Goal: Task Accomplishment & Management: Manage account settings

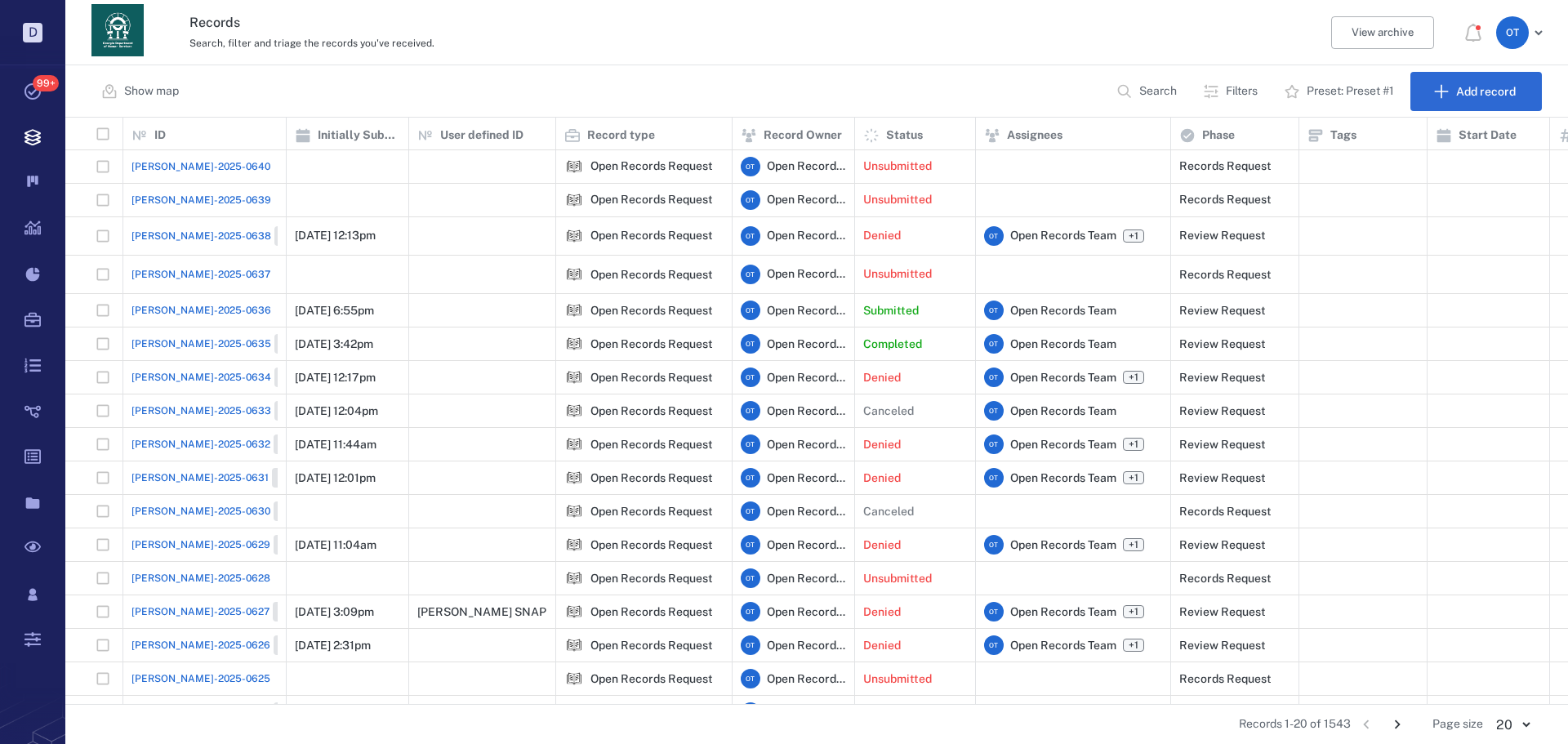
click at [202, 167] on span "[PERSON_NAME]-2025-0640" at bounding box center [200, 166] width 139 height 15
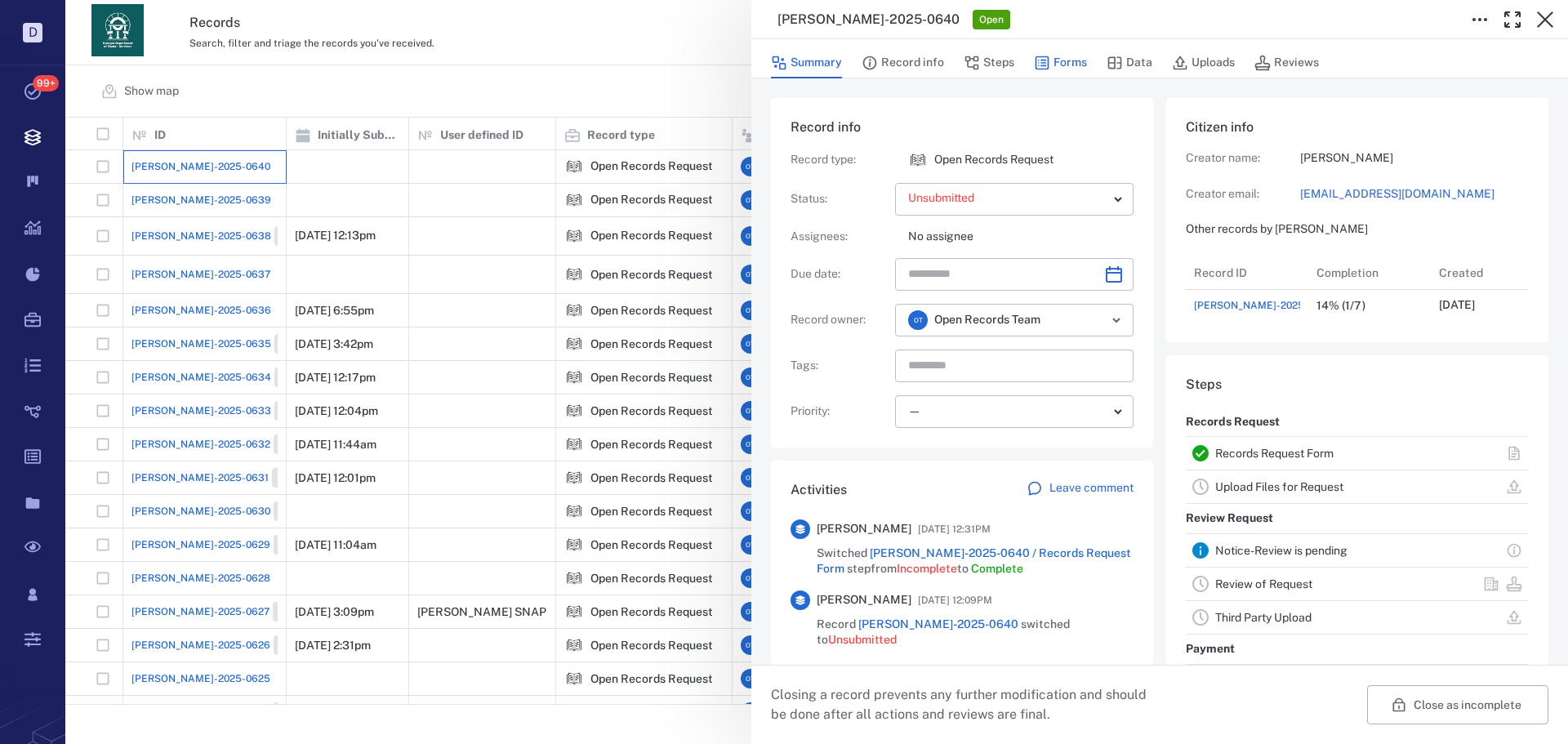
scroll to position [65, 325]
click at [1083, 65] on button "Forms" at bounding box center [1061, 63] width 53 height 31
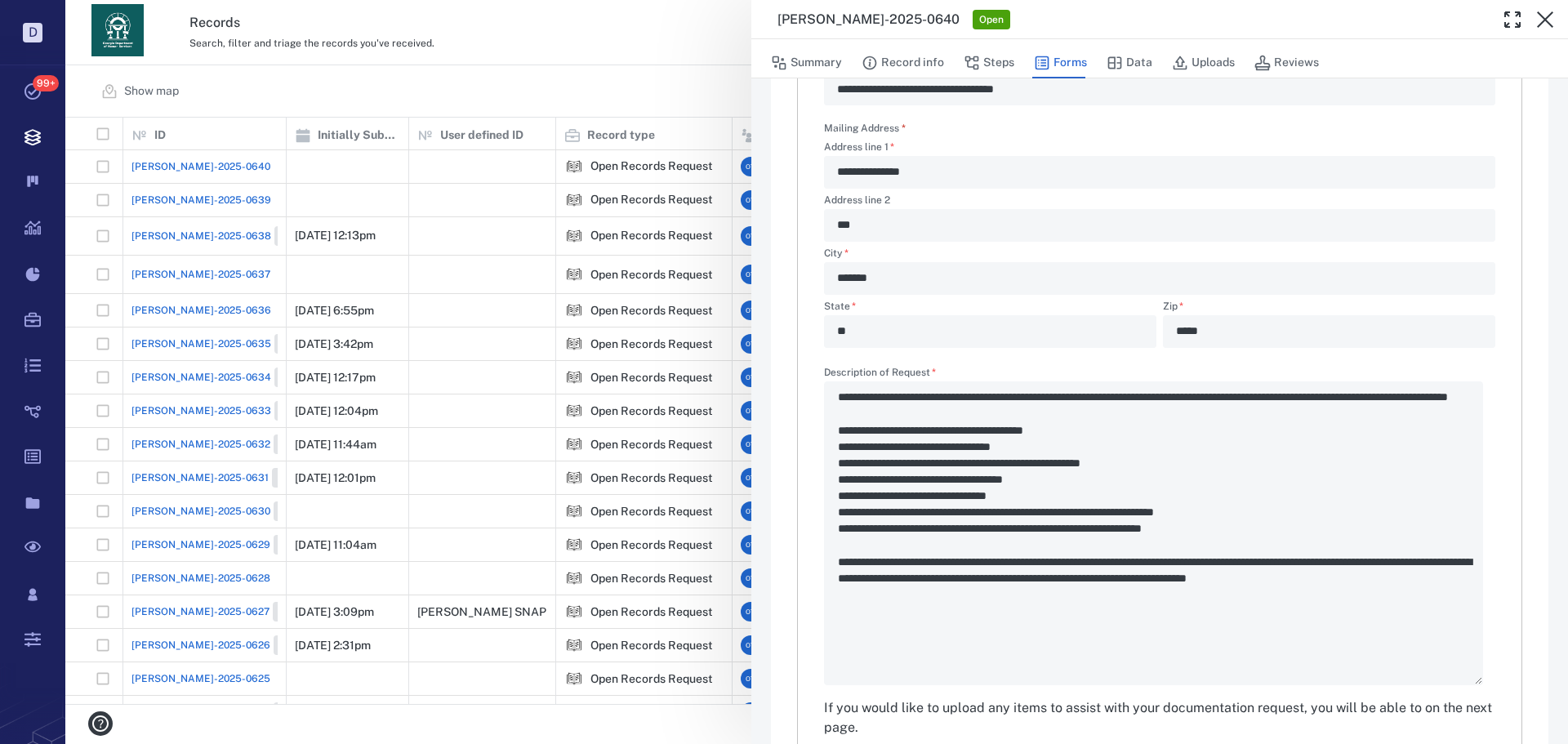
scroll to position [490, 0]
click at [650, 101] on div "**********" at bounding box center [817, 372] width 1503 height 744
click at [639, 102] on div "Show map Search Filters Preset: Preset #1 Add record" at bounding box center [817, 91] width 1503 height 53
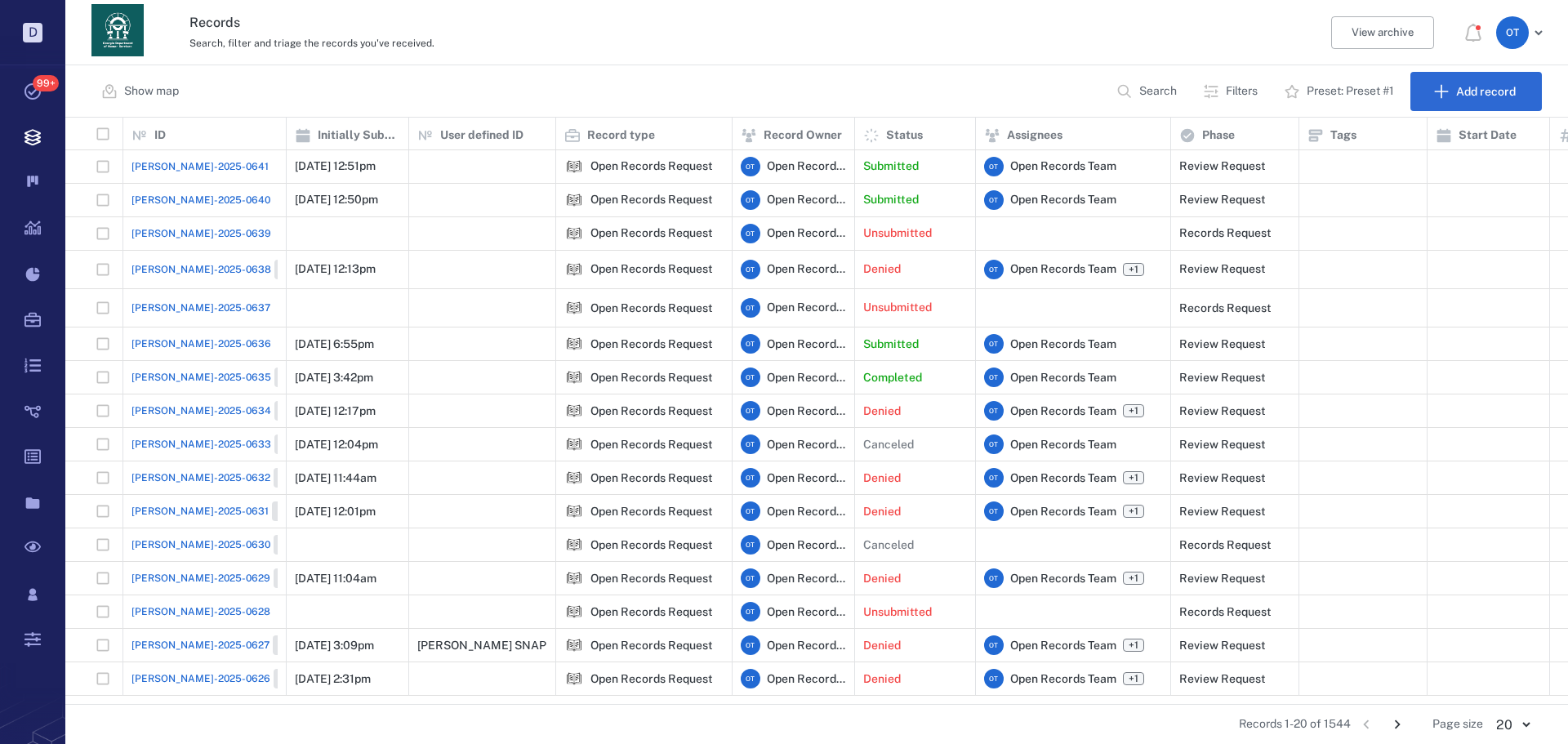
click at [198, 172] on span "[PERSON_NAME]-2025-0641" at bounding box center [199, 166] width 137 height 15
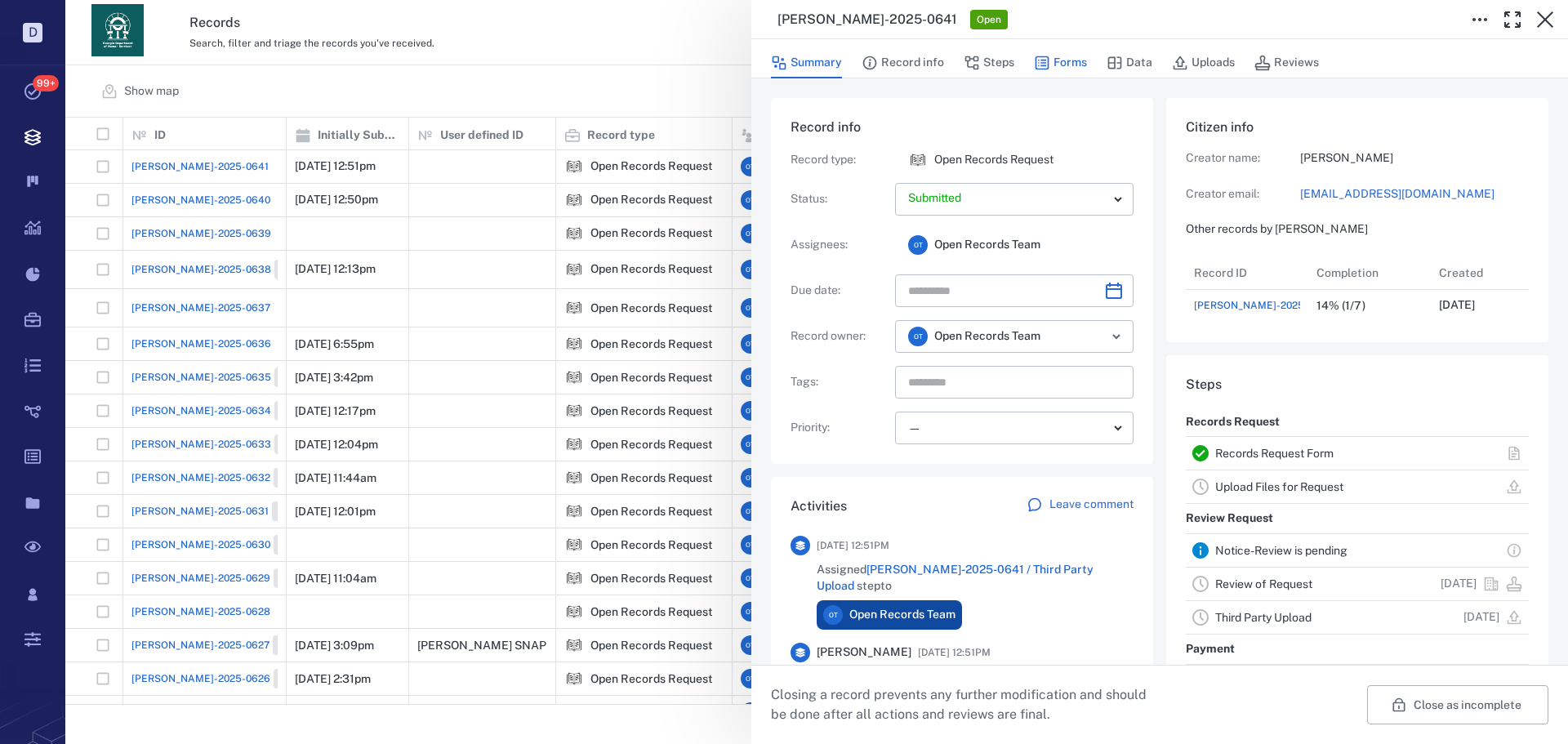
scroll to position [65, 325]
click at [1071, 66] on button "Forms" at bounding box center [1061, 63] width 53 height 31
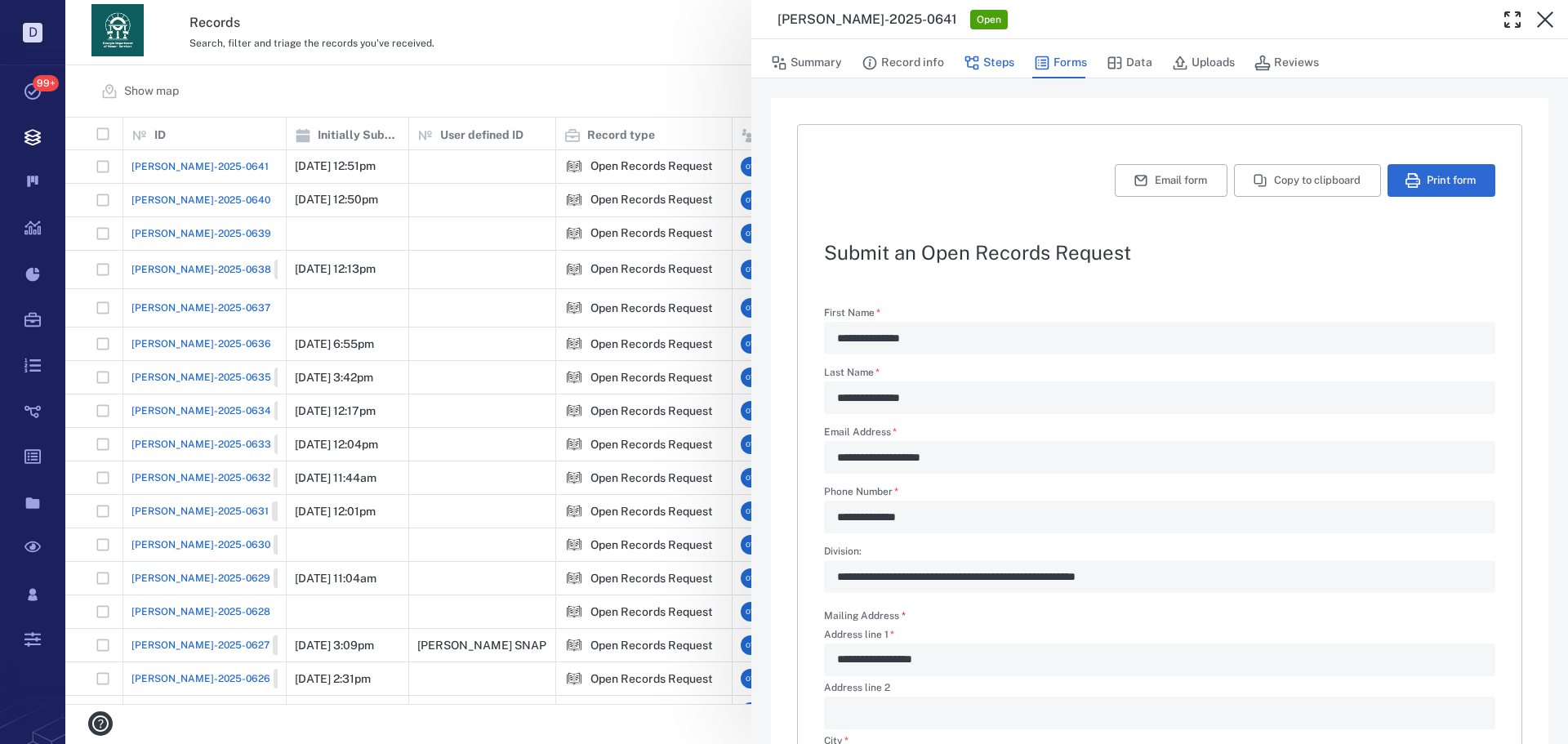
click at [1003, 66] on button "Steps" at bounding box center [989, 63] width 51 height 31
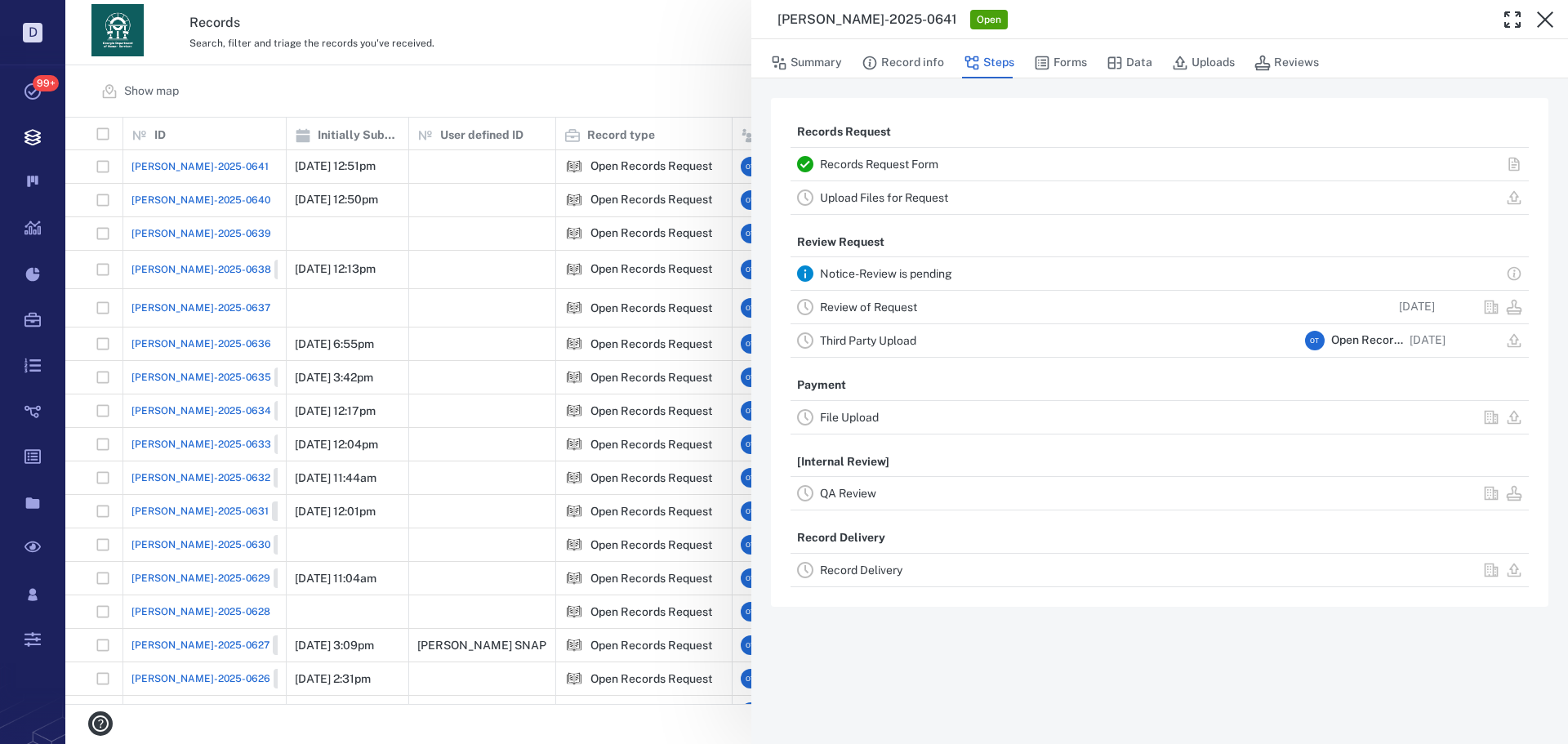
click at [891, 307] on link "Review of Request" at bounding box center [869, 306] width 97 height 13
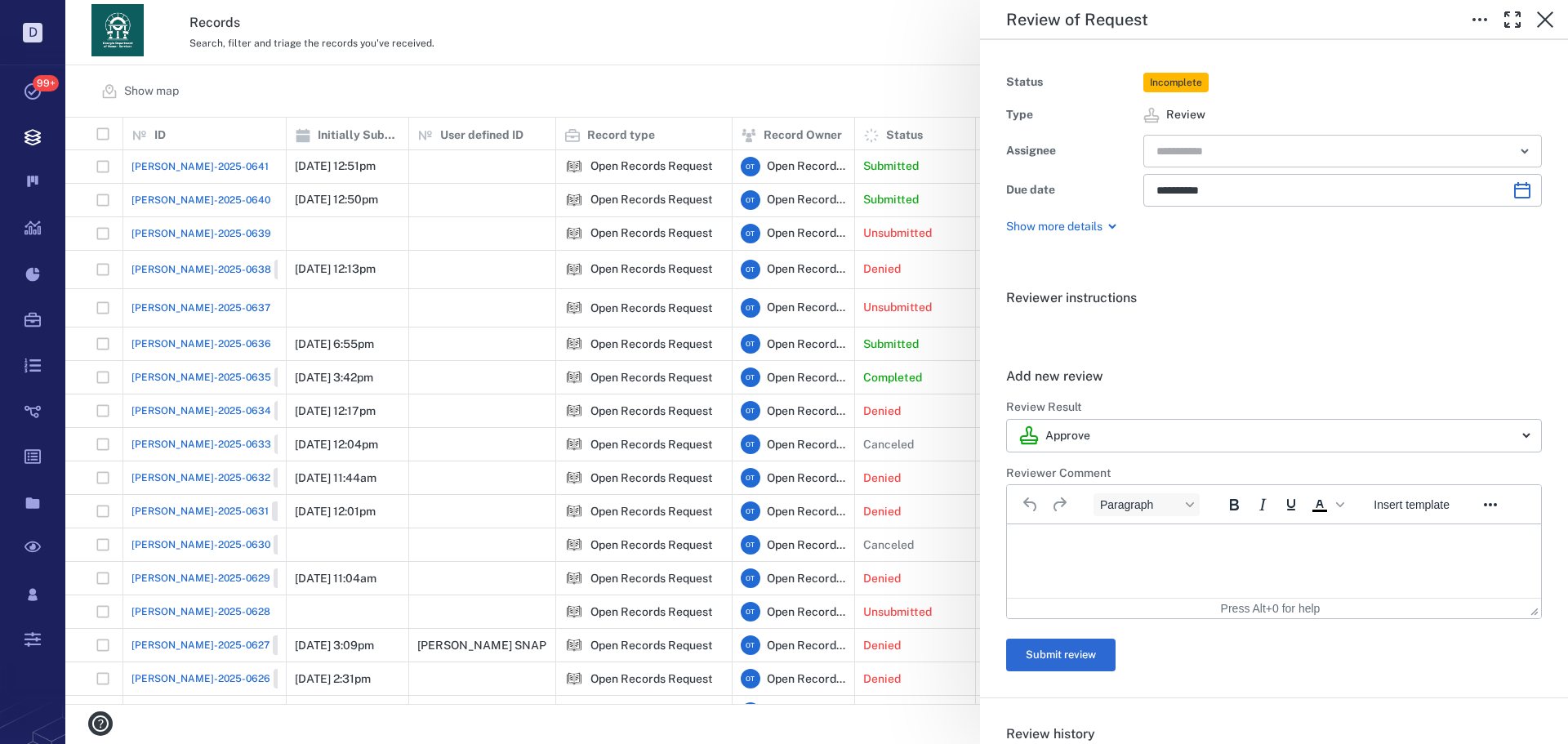
click at [1265, 141] on input "text" at bounding box center [1324, 152] width 338 height 23
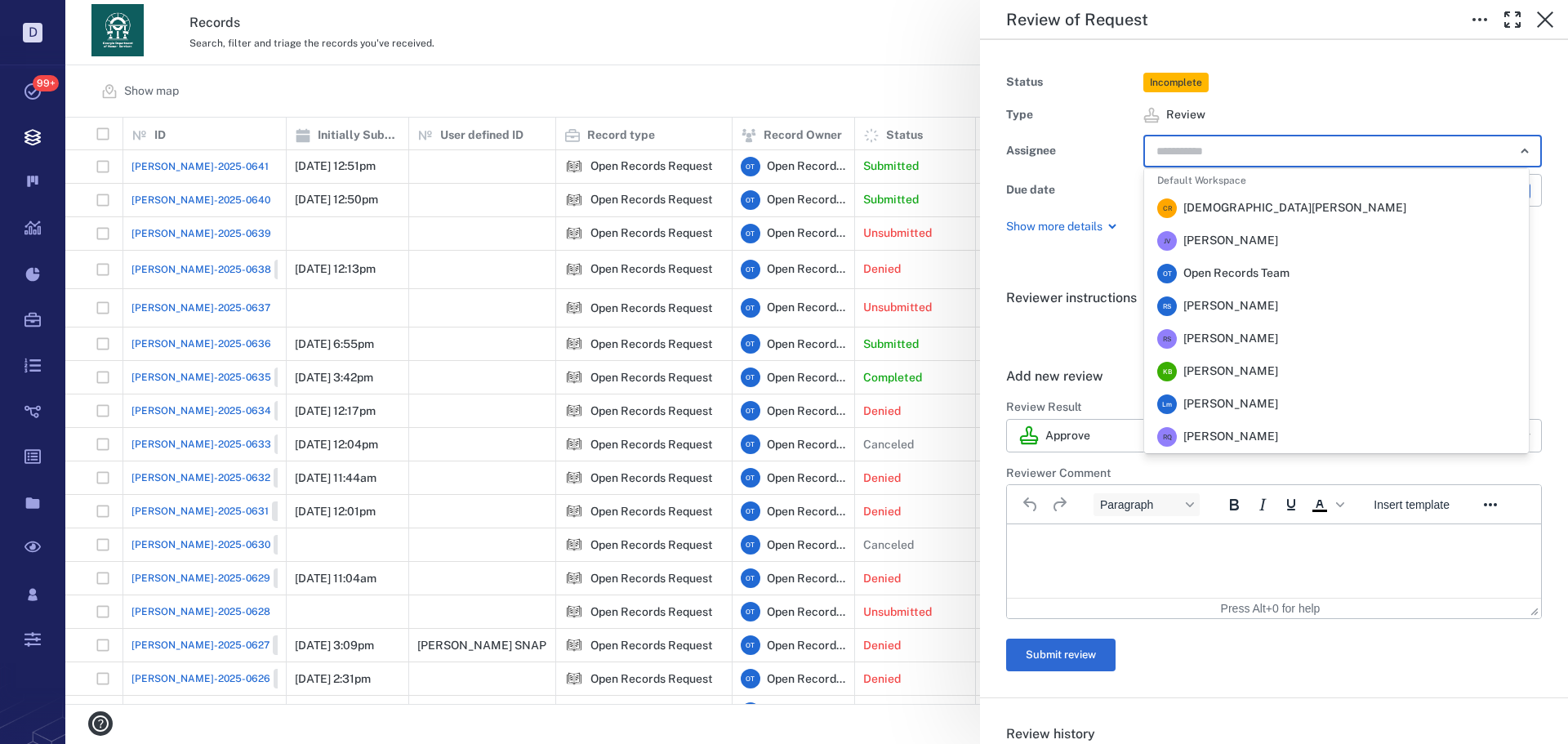
click at [1242, 309] on span "[PERSON_NAME]" at bounding box center [1230, 306] width 94 height 17
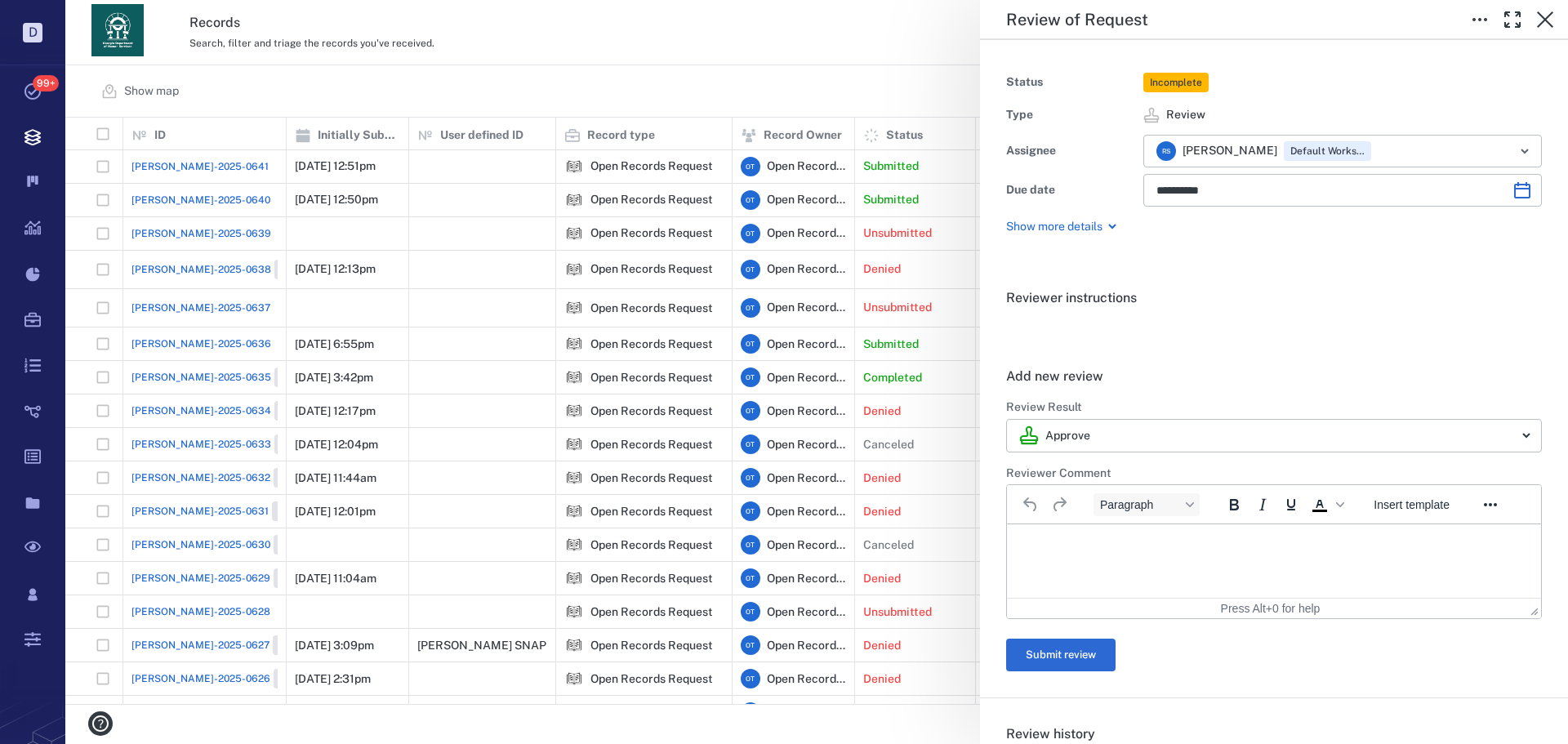
click at [702, 73] on div "**********" at bounding box center [817, 372] width 1503 height 744
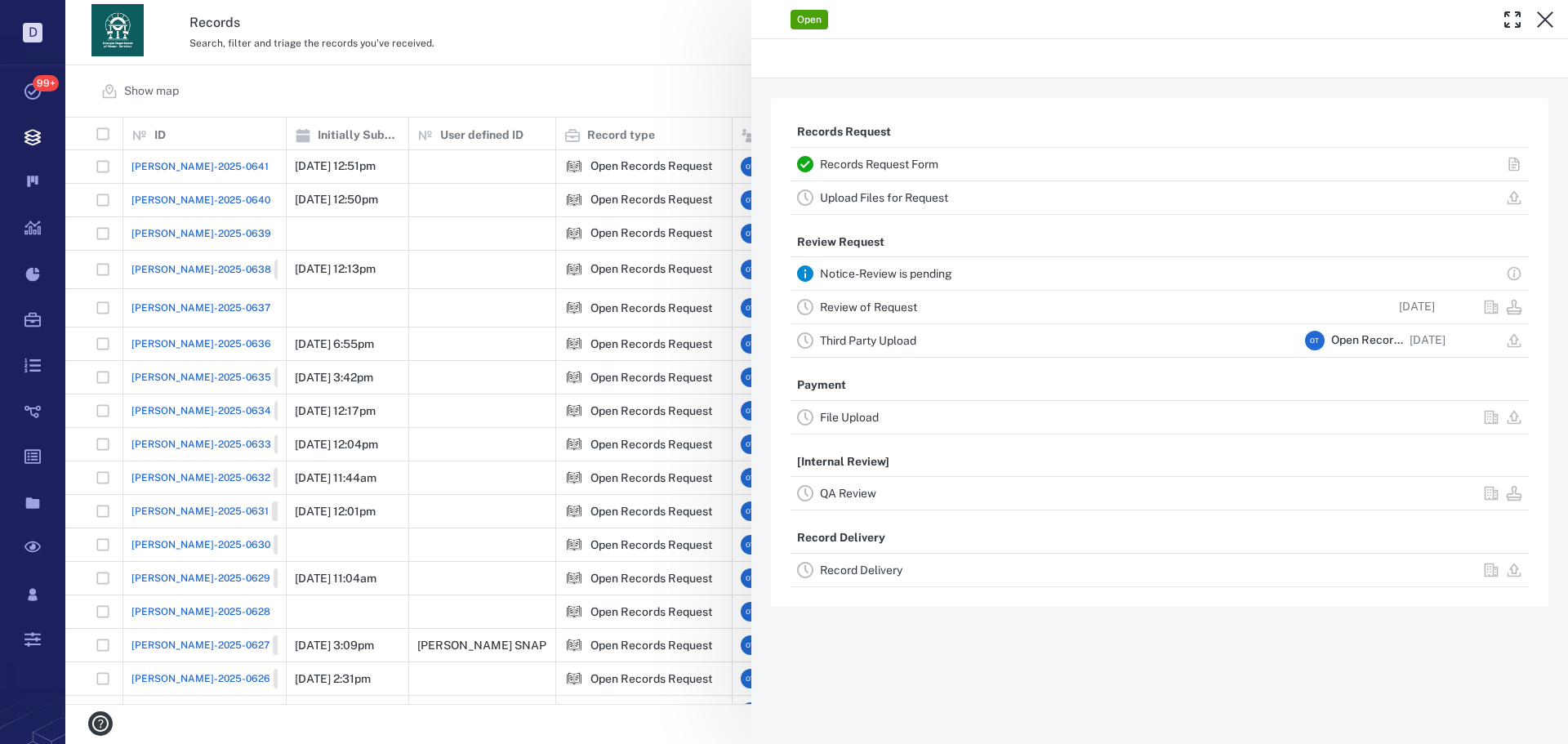
click at [177, 197] on div "Open Records Request Records Request Form Upload Files for Request Review Reque…" at bounding box center [817, 372] width 1503 height 744
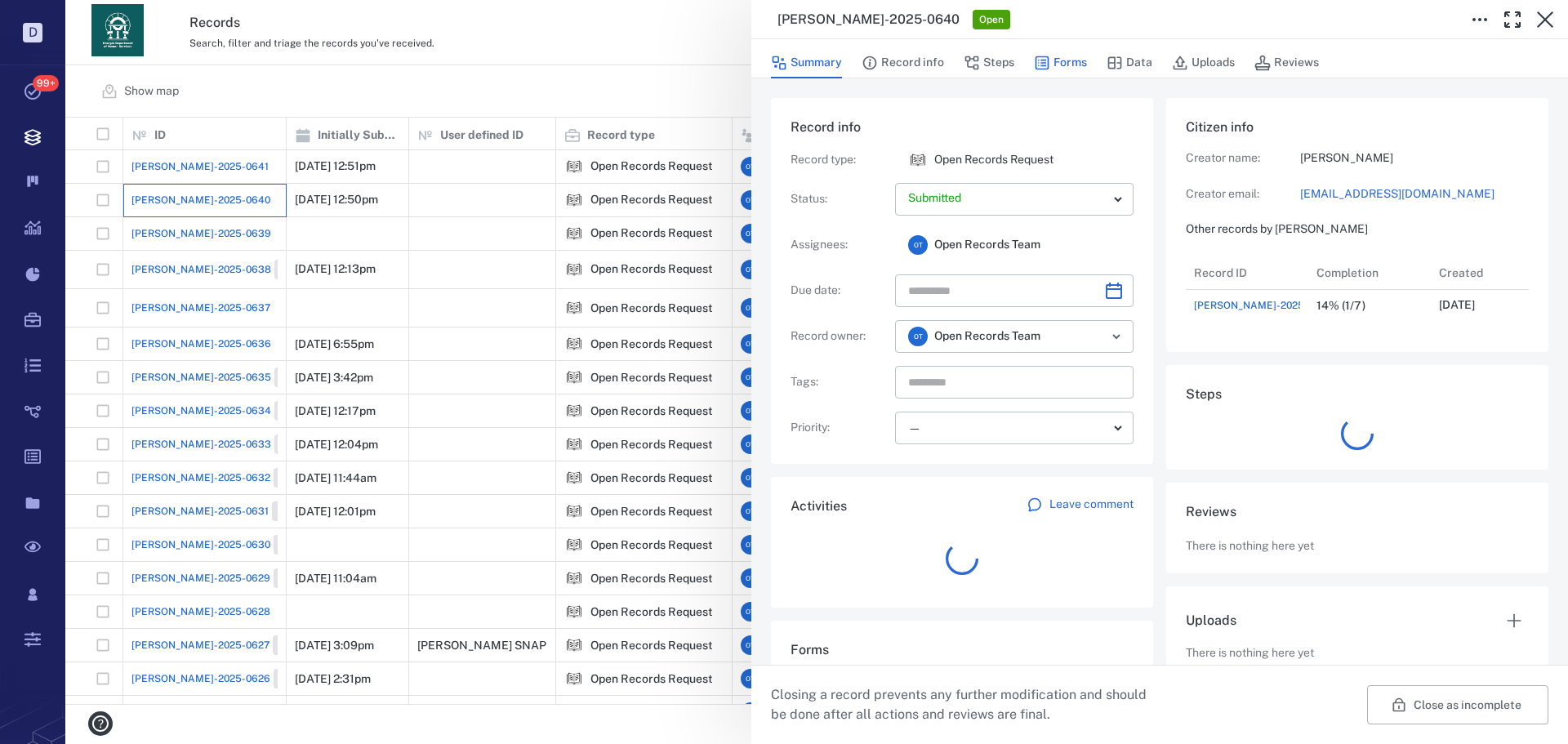
scroll to position [65, 325]
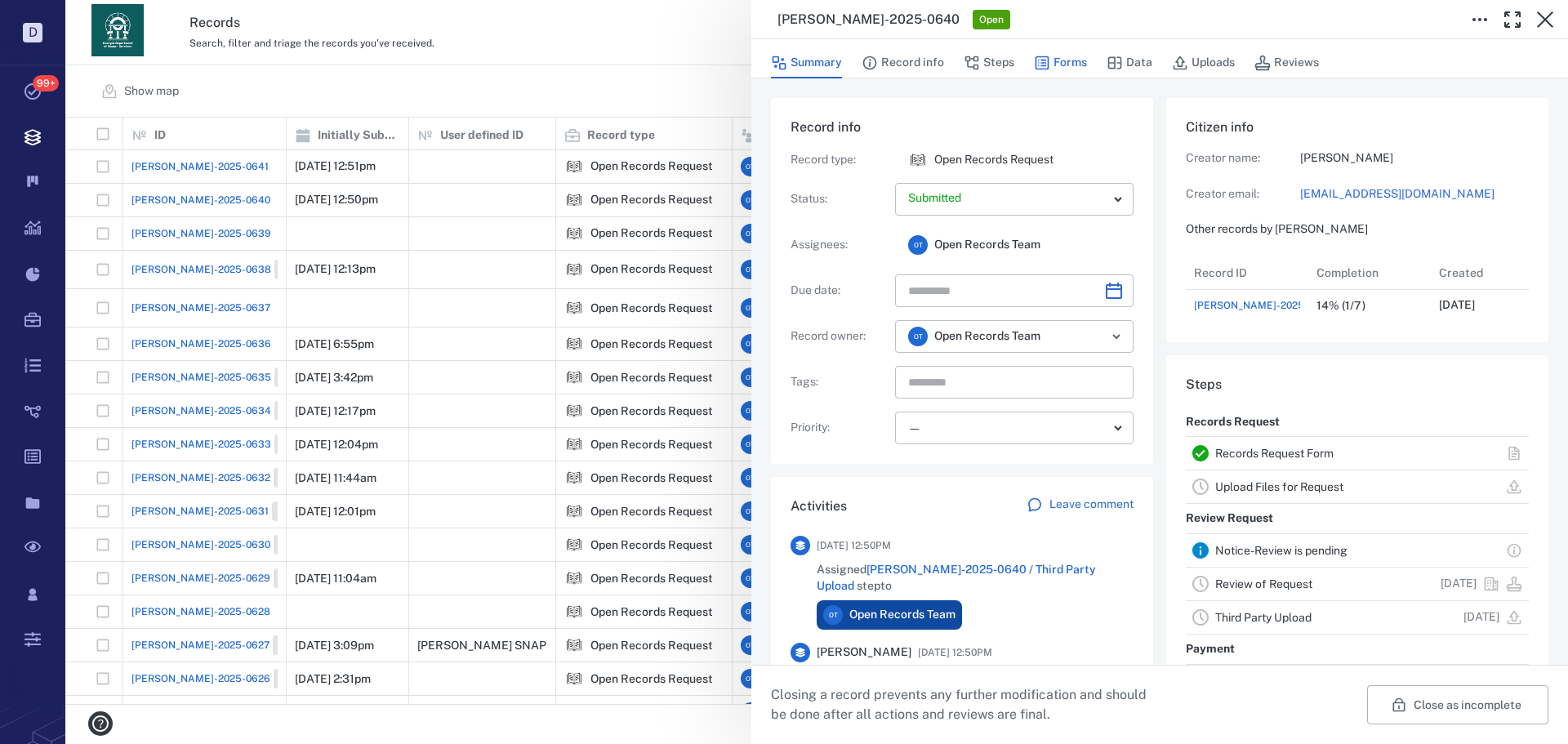
click at [1046, 56] on icon "button" at bounding box center [1042, 63] width 14 height 14
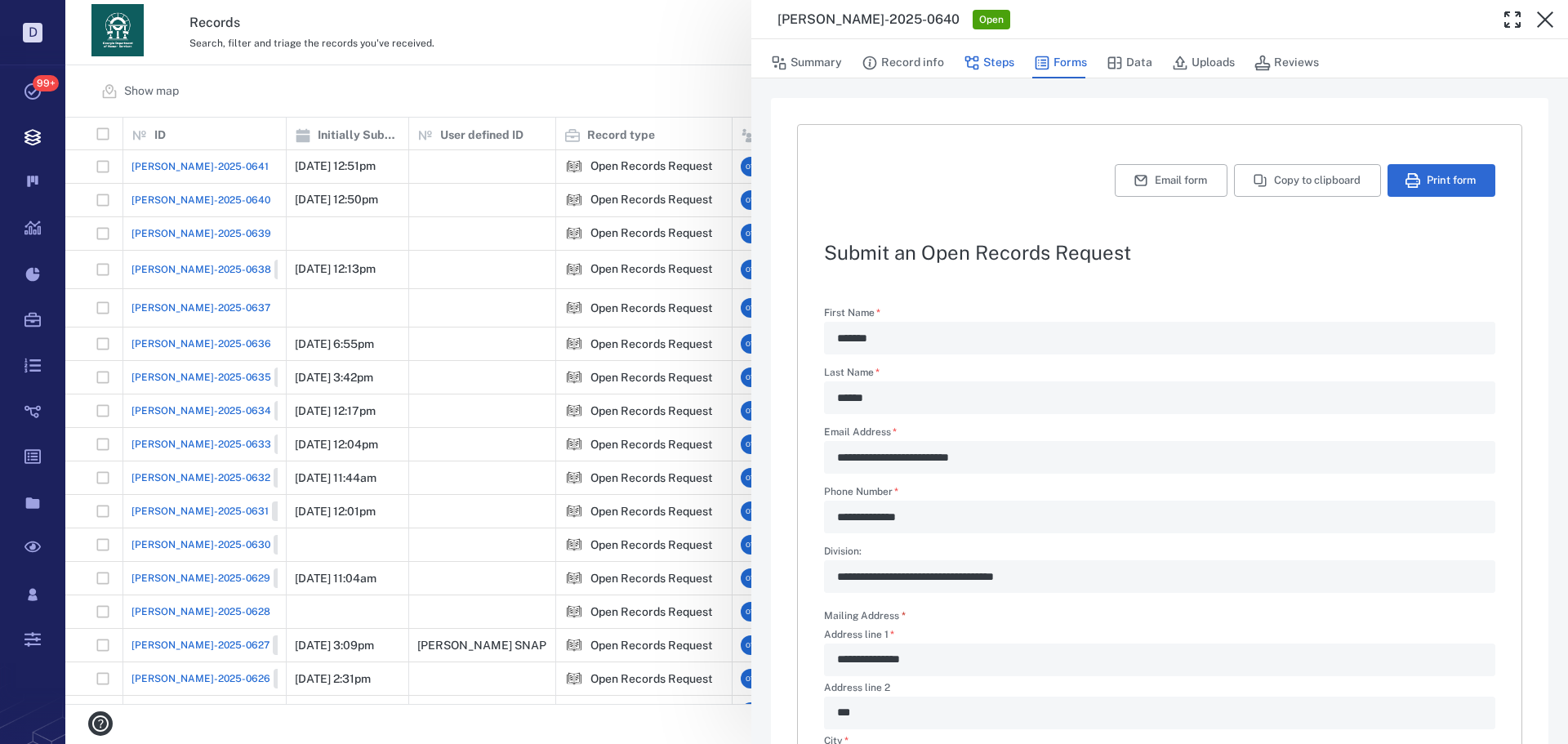
click at [1000, 58] on button "Steps" at bounding box center [989, 63] width 51 height 31
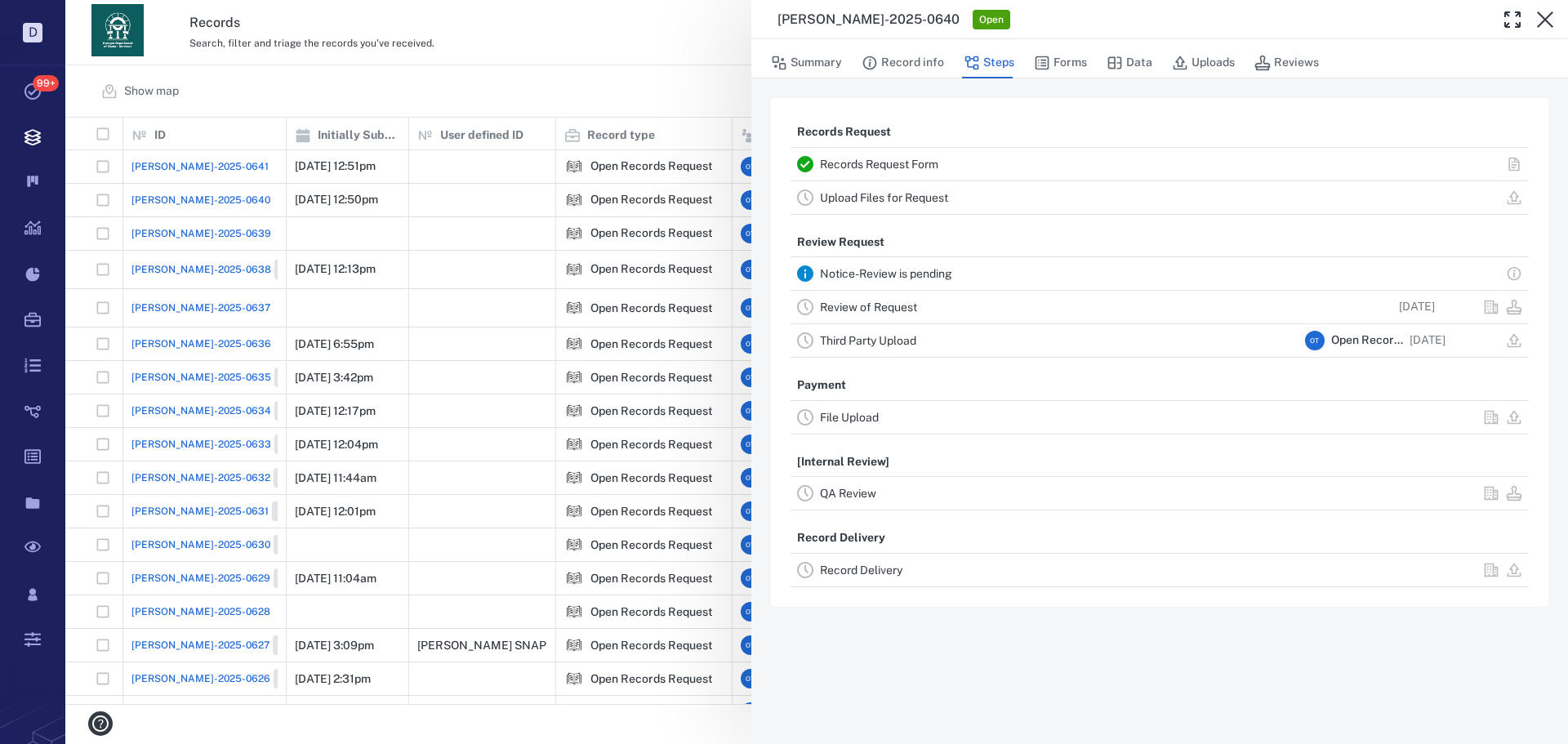
click at [886, 294] on div "Review of Request 08/26/2025" at bounding box center [1160, 307] width 739 height 33
click at [884, 301] on link "Review of Request" at bounding box center [869, 306] width 97 height 13
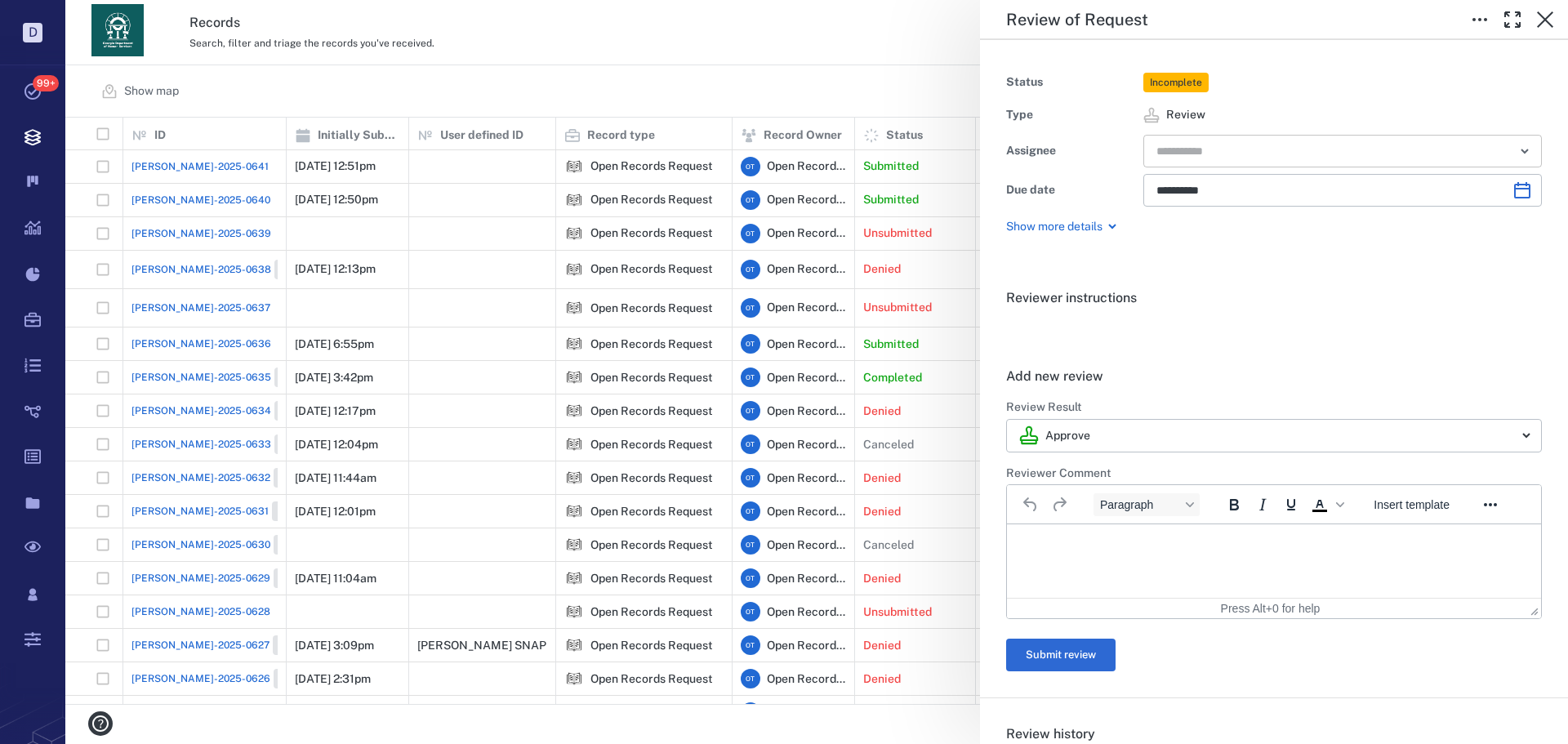
click at [1249, 150] on input "text" at bounding box center [1324, 152] width 338 height 23
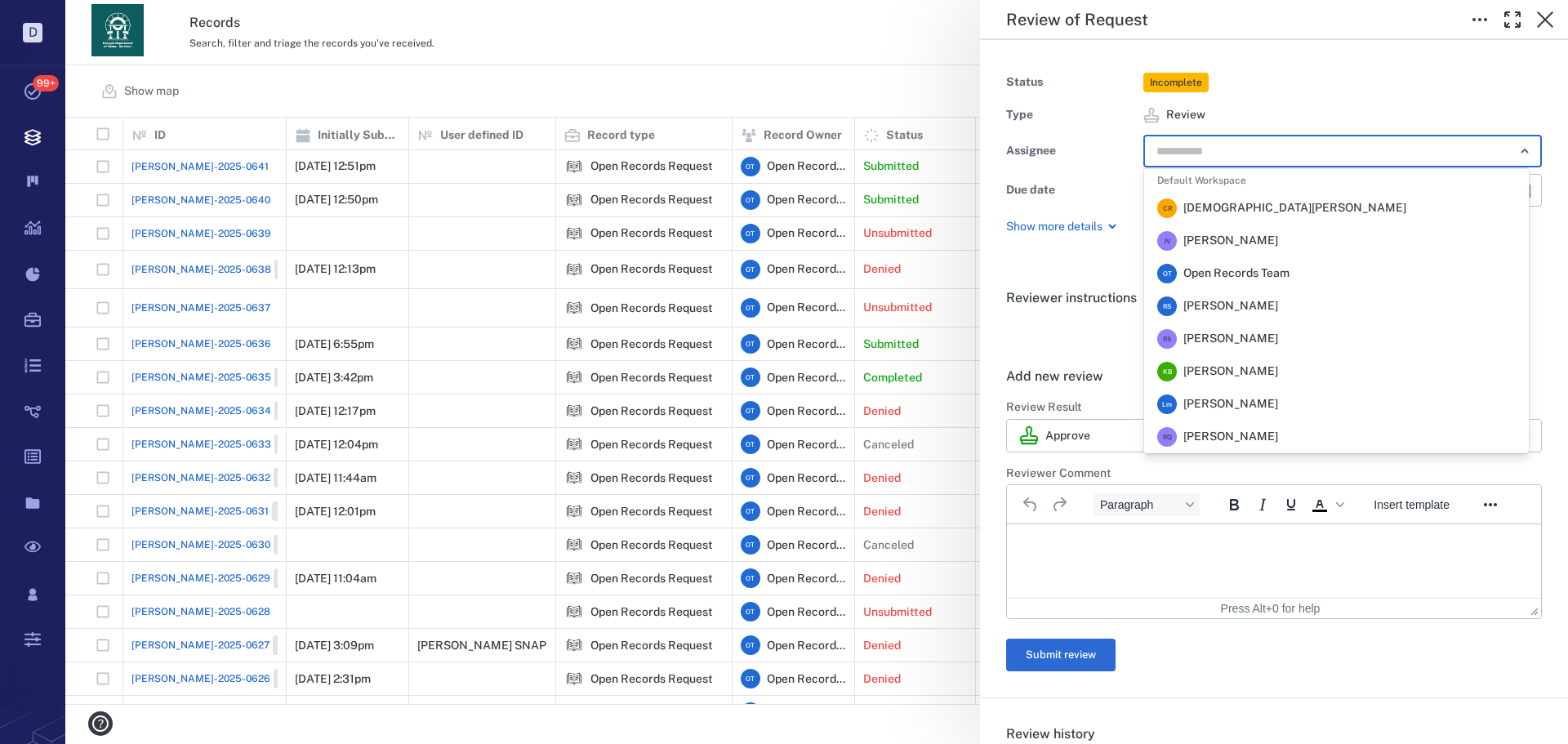
click at [1230, 294] on li "R S Rochelle Stembridge" at bounding box center [1337, 306] width 385 height 33
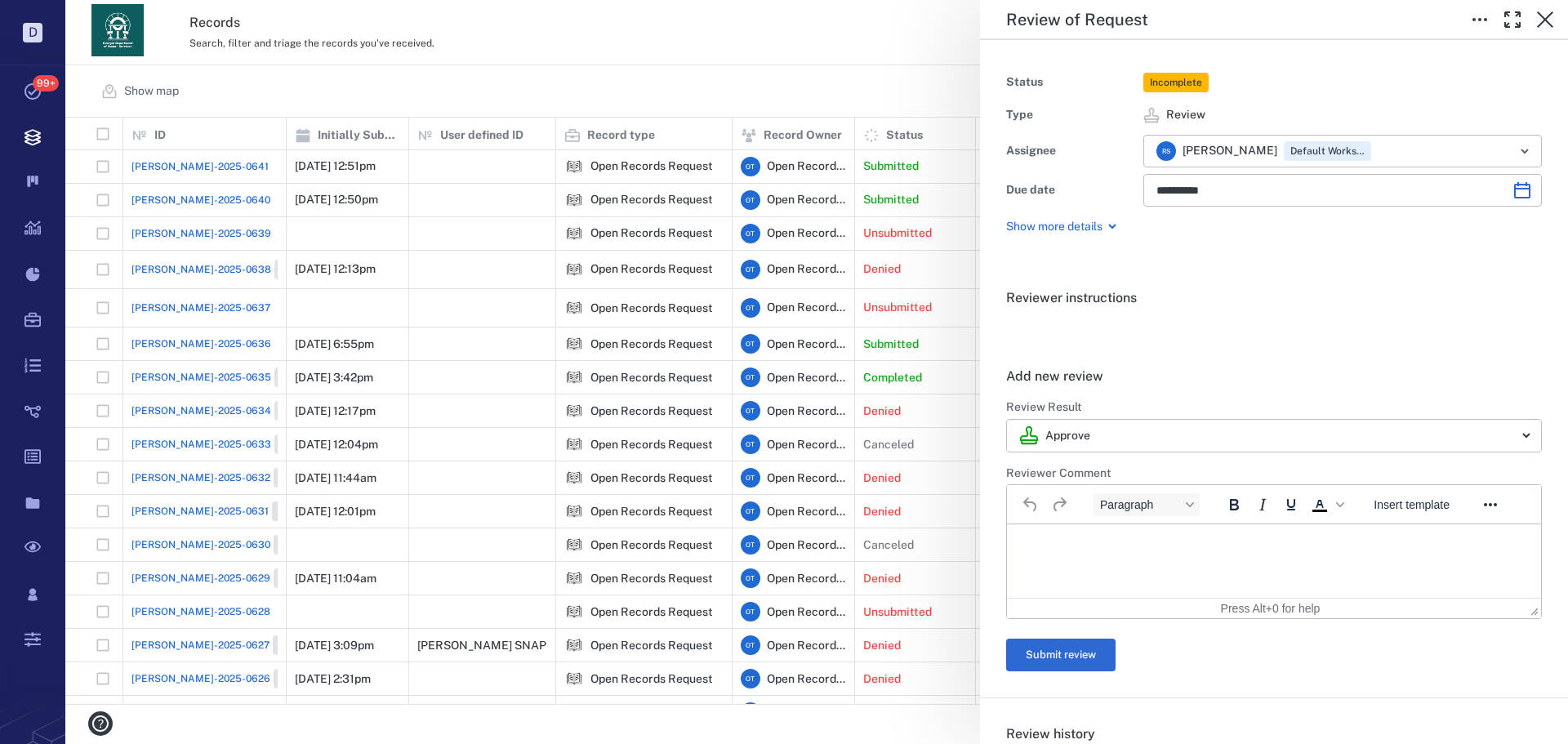
click at [791, 58] on div "**********" at bounding box center [817, 372] width 1503 height 744
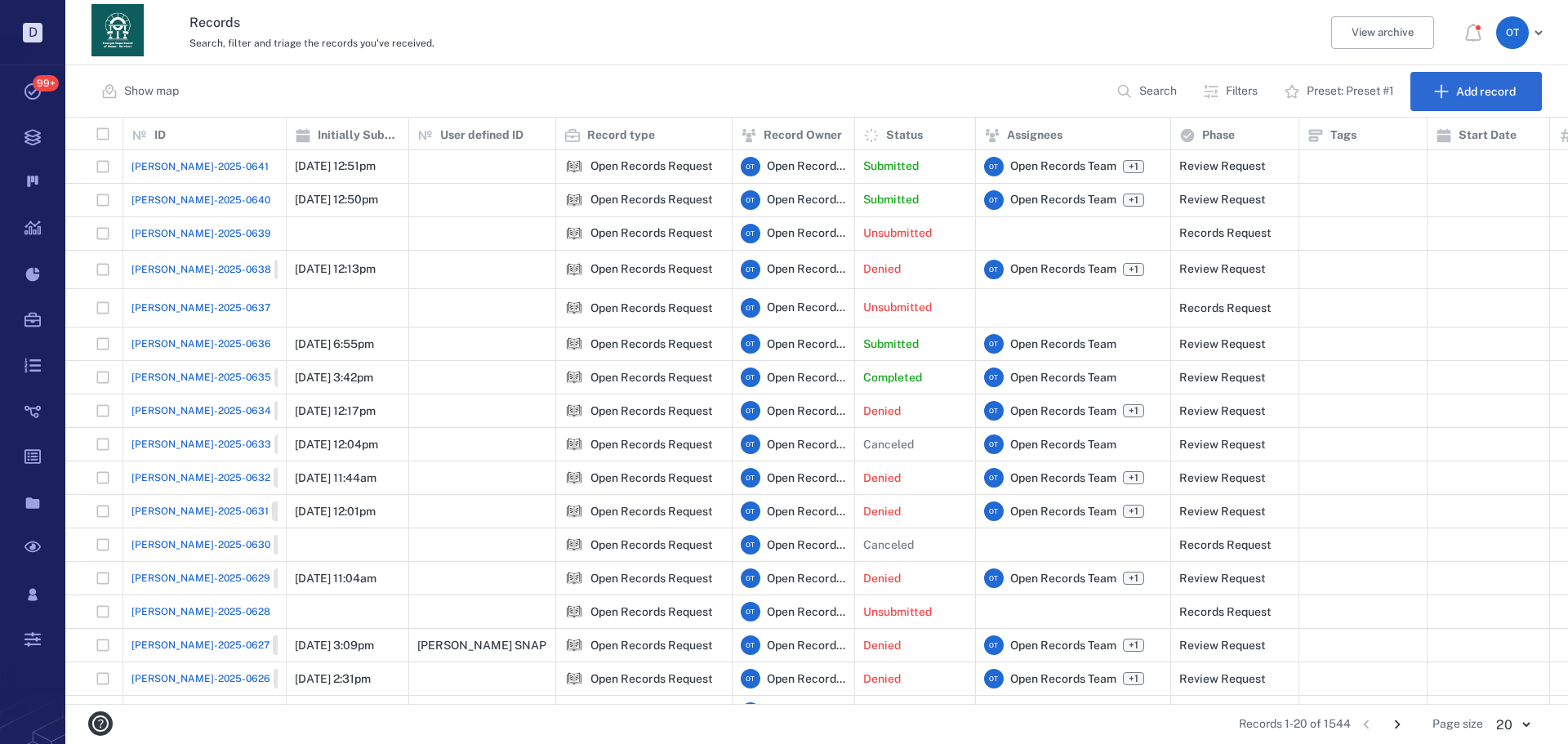
click at [172, 166] on span "[PERSON_NAME]-2025-0641" at bounding box center [199, 166] width 137 height 15
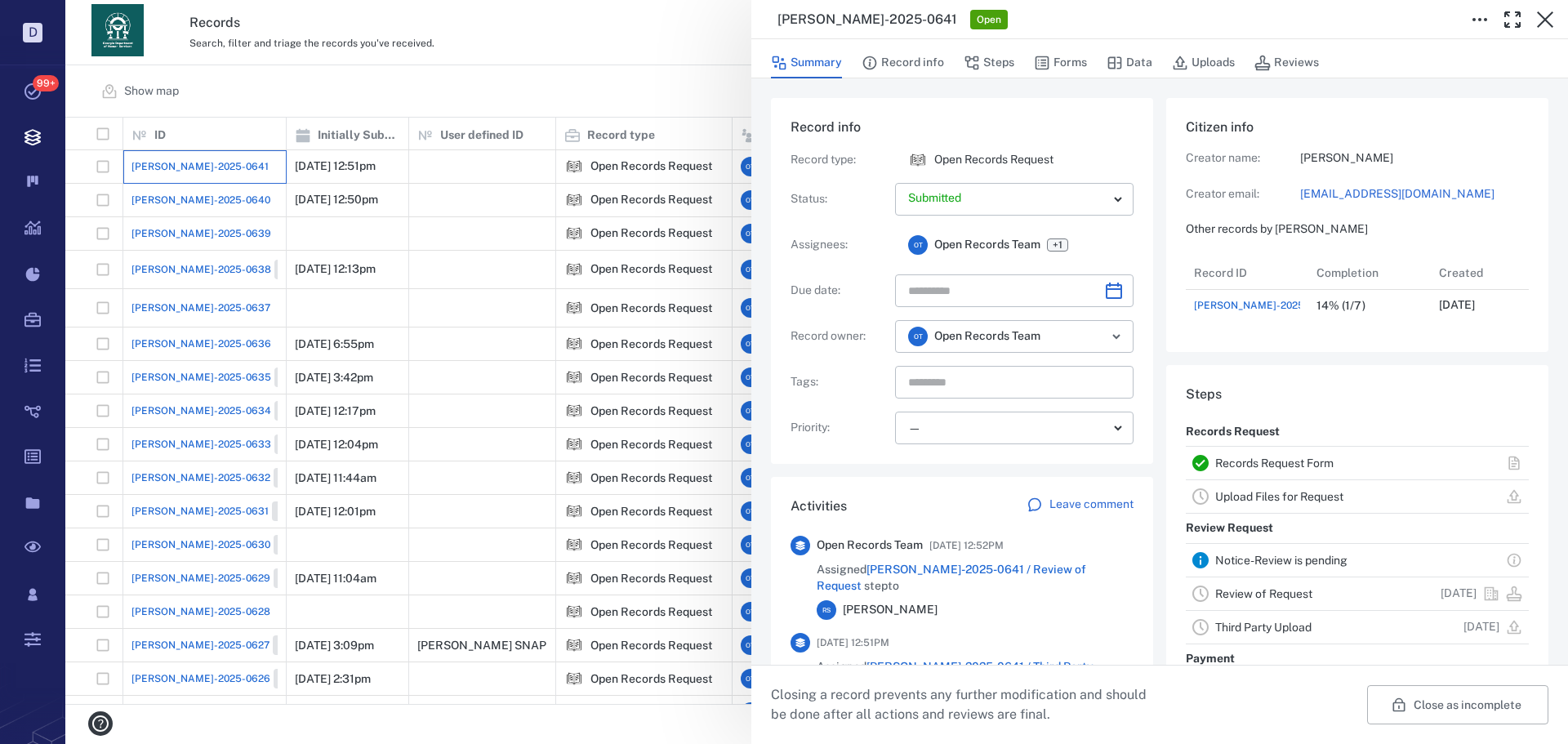
scroll to position [65, 325]
click at [1055, 59] on button "Forms" at bounding box center [1061, 63] width 53 height 31
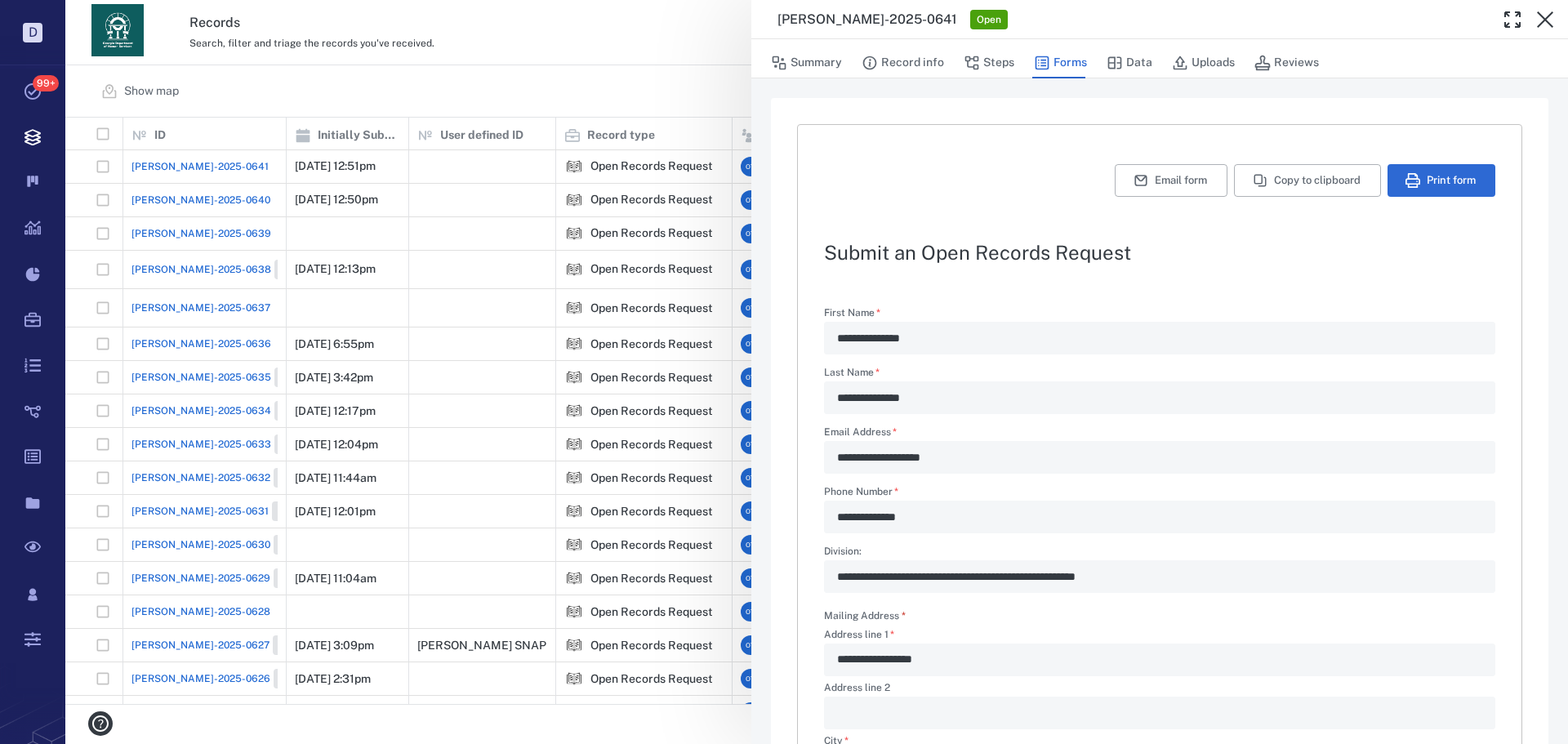
click at [631, 75] on div "**********" at bounding box center [817, 372] width 1503 height 744
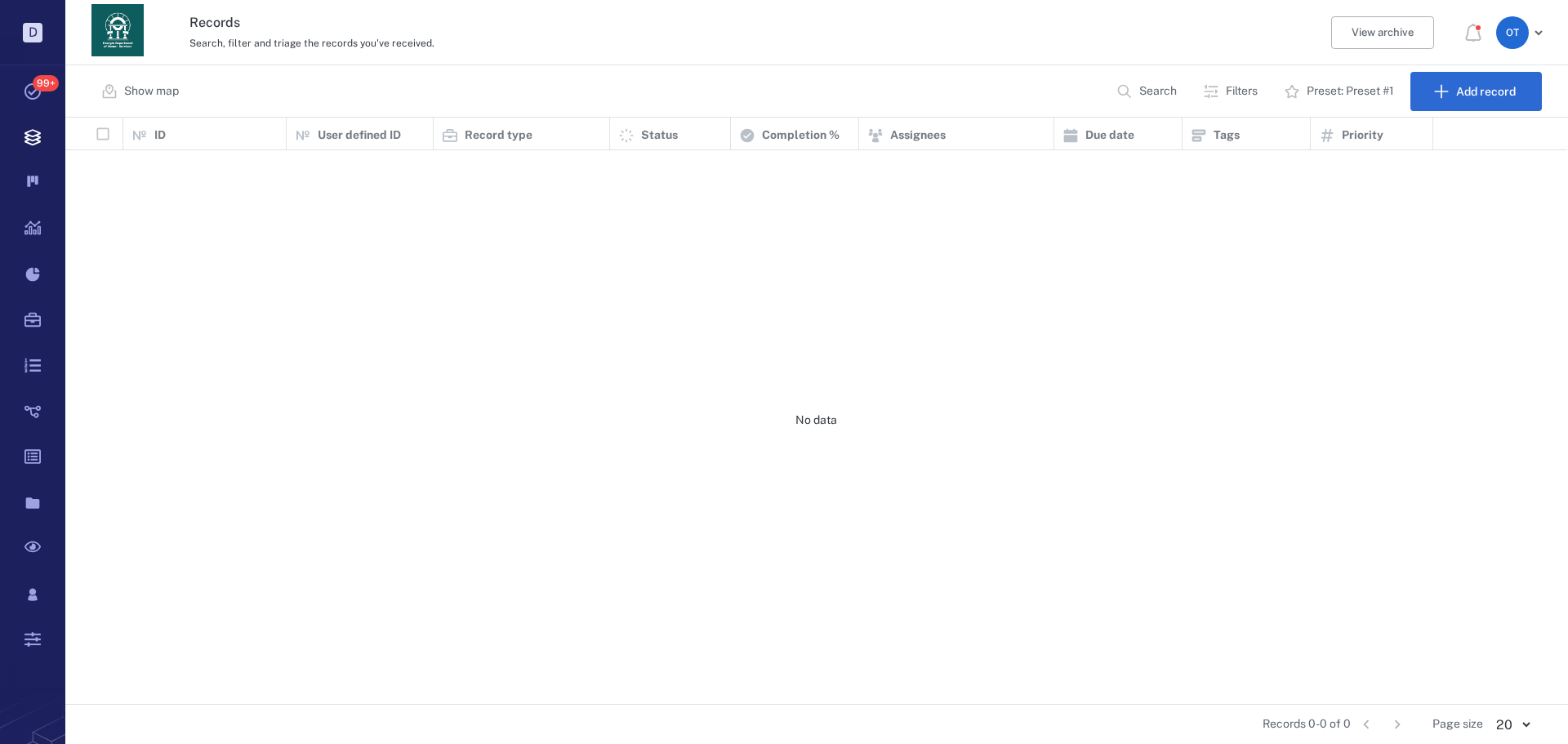
scroll to position [575, 1491]
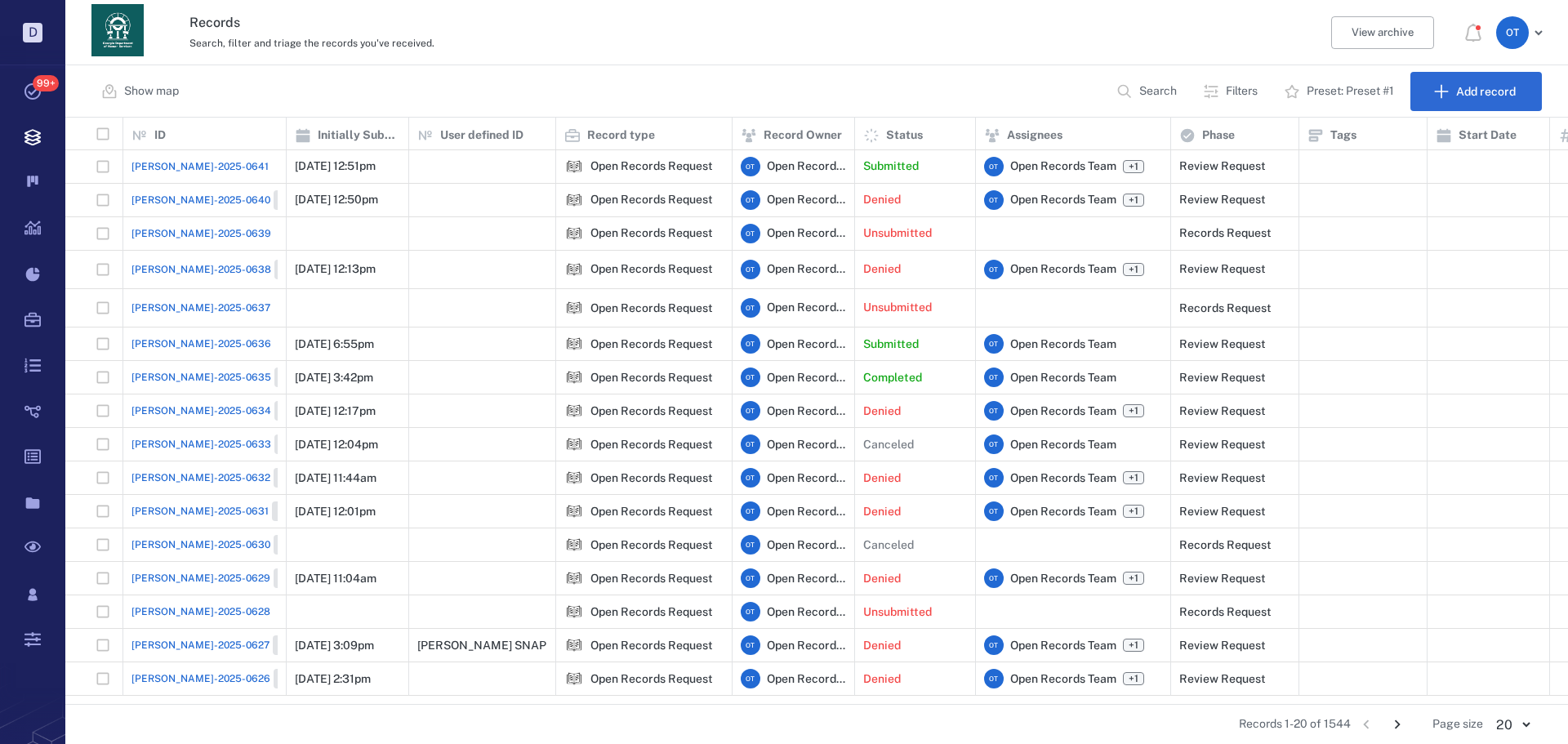
click at [199, 208] on div "ORR-2025-0640 Closed" at bounding box center [225, 200] width 187 height 19
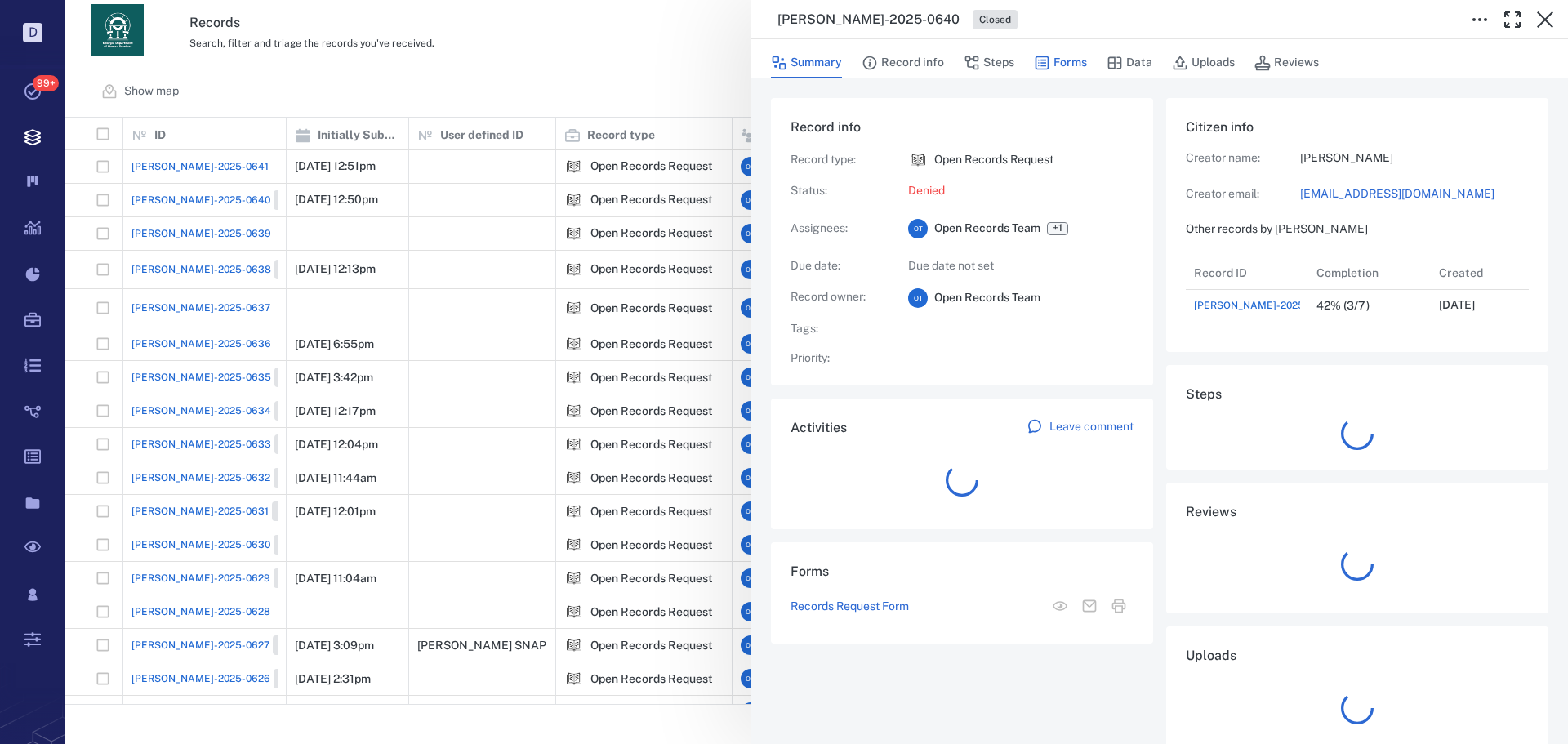
scroll to position [13, 13]
click at [1069, 71] on button "Forms" at bounding box center [1061, 63] width 53 height 31
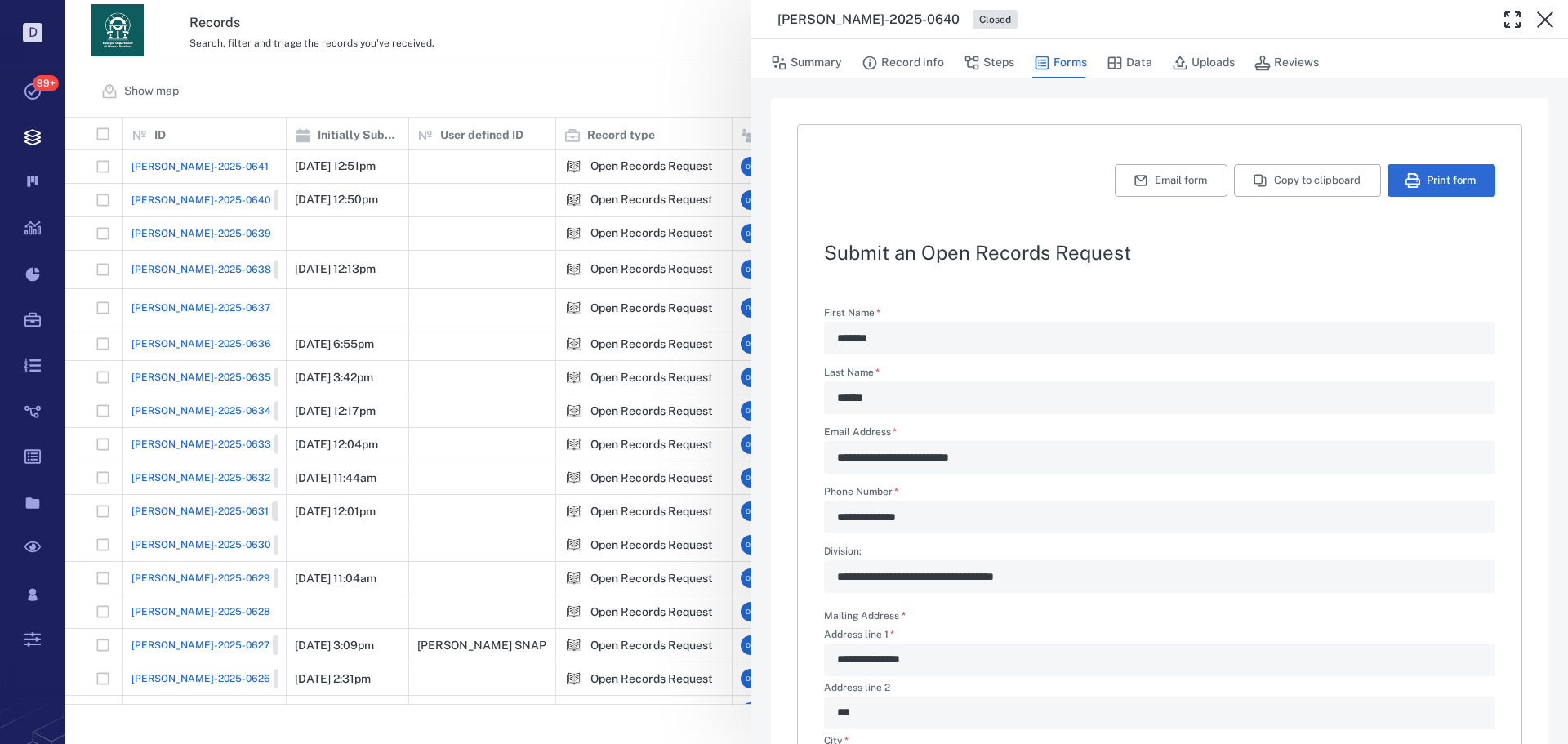
scroll to position [490, 0]
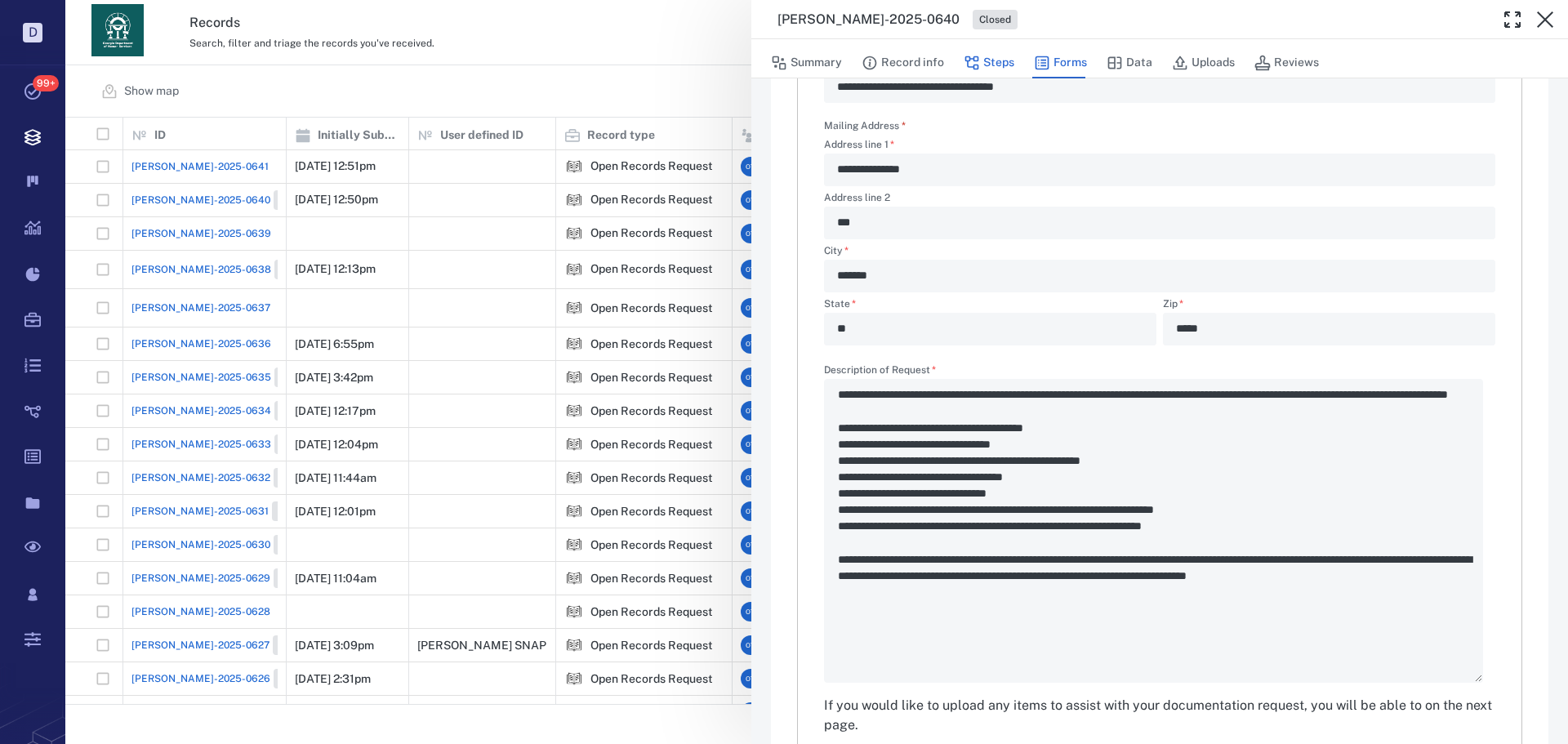
click at [989, 60] on button "Steps" at bounding box center [989, 63] width 51 height 31
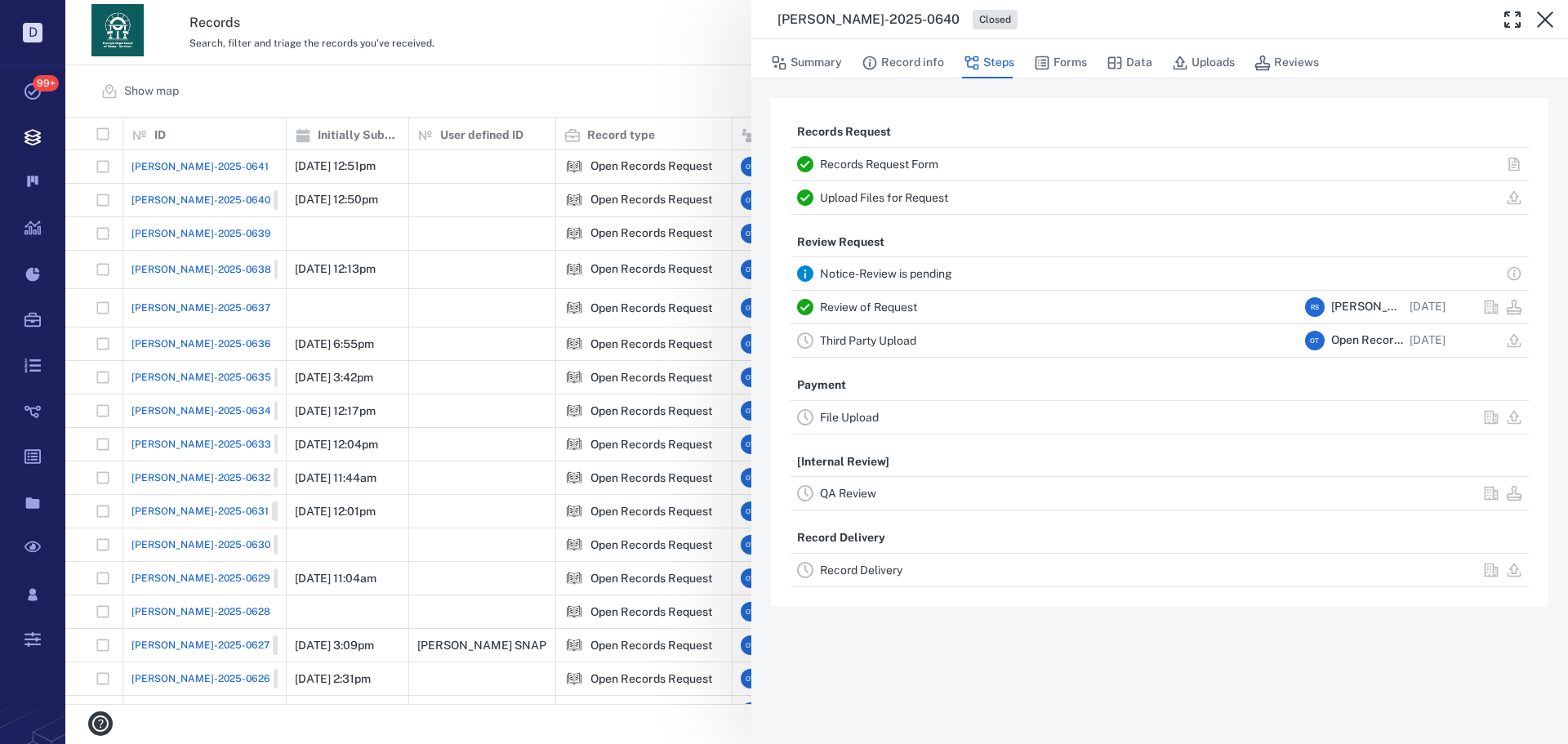
click at [873, 308] on link "Review of Request" at bounding box center [869, 306] width 97 height 13
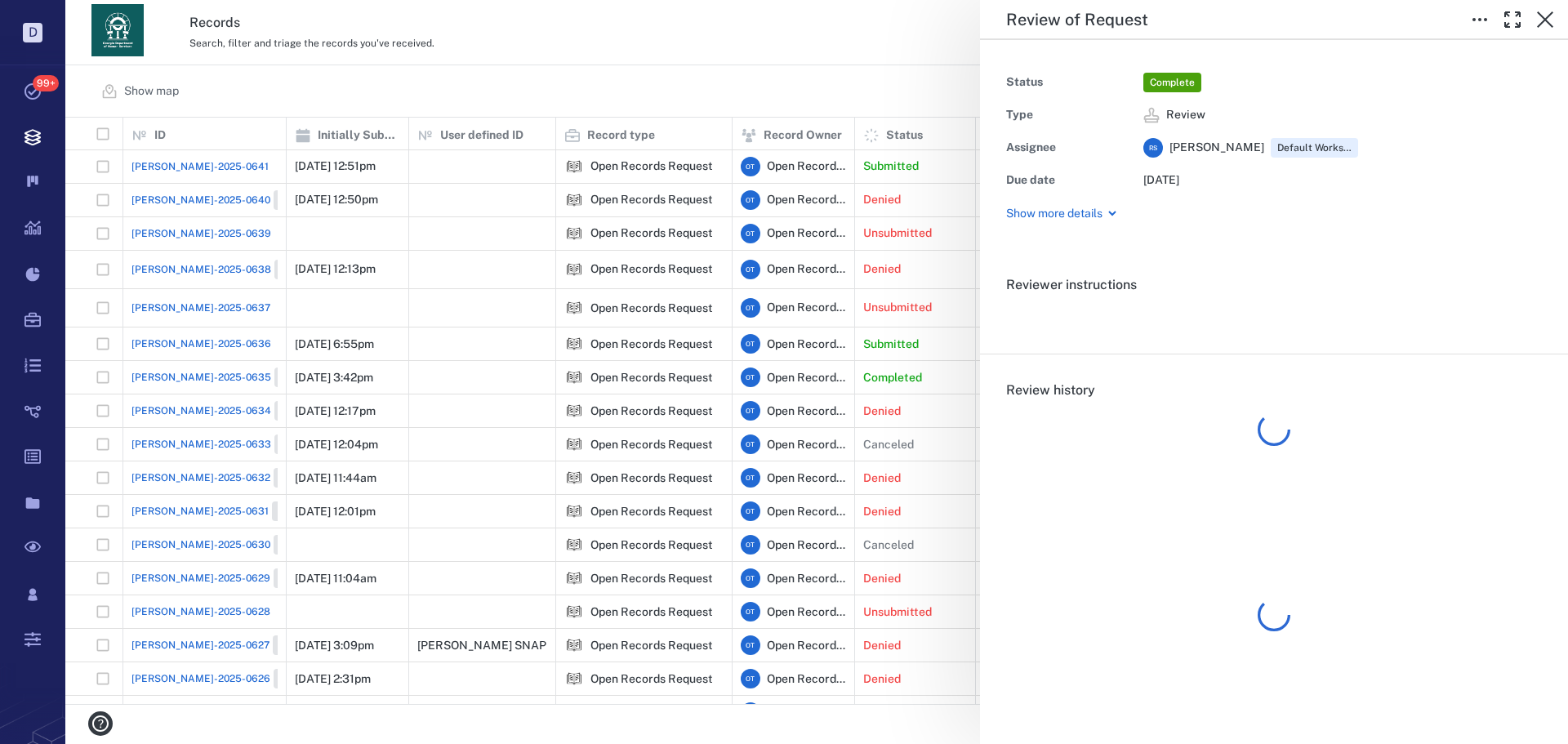
click at [550, 105] on div "Review of Request Status Complete Type Review Assignee R S Rochelle Stembridge …" at bounding box center [817, 372] width 1503 height 744
click at [552, 107] on div "Show map Search Filters Preset: Preset #1 Add record" at bounding box center [817, 91] width 1503 height 53
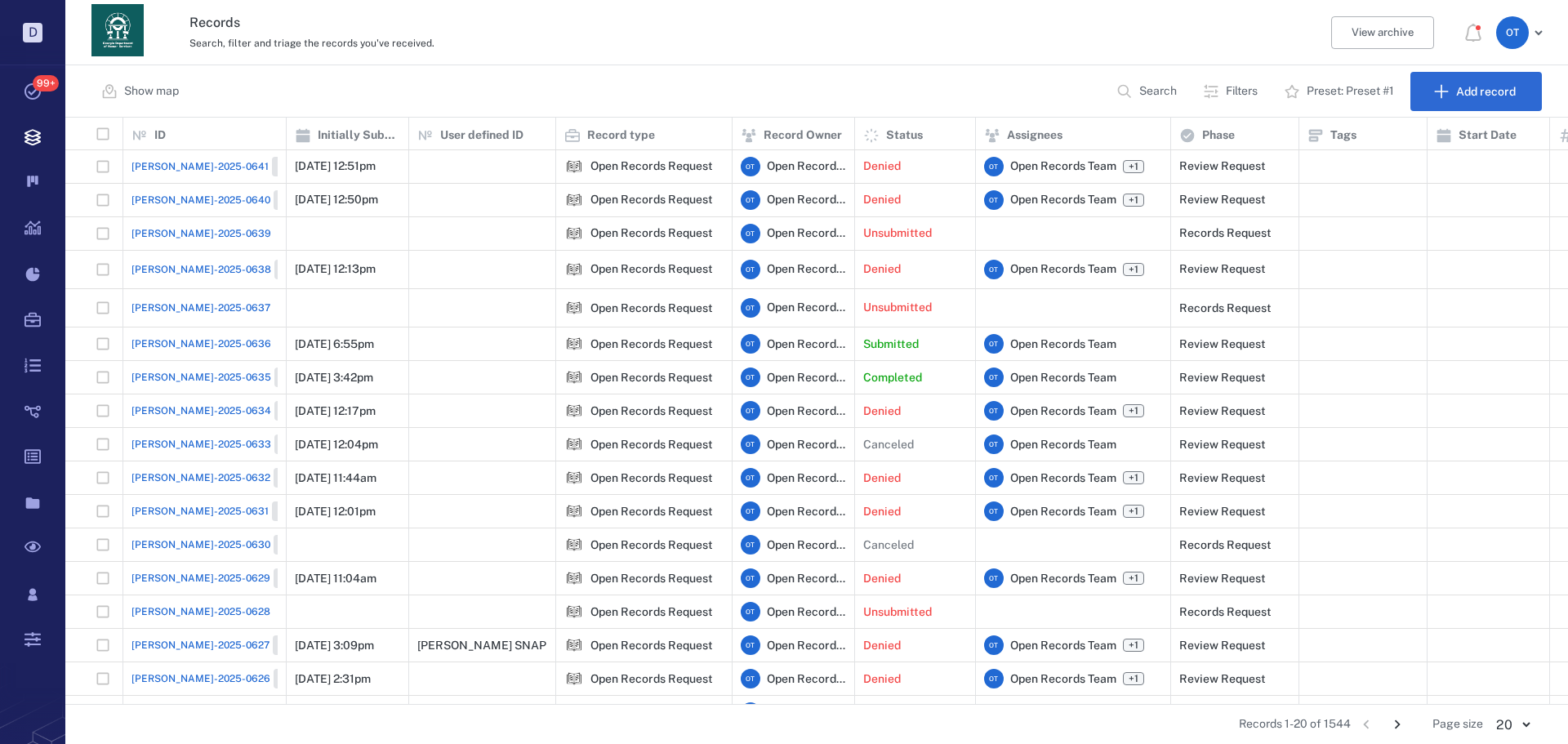
click at [167, 165] on span "[PERSON_NAME]-2025-0641" at bounding box center [199, 166] width 137 height 15
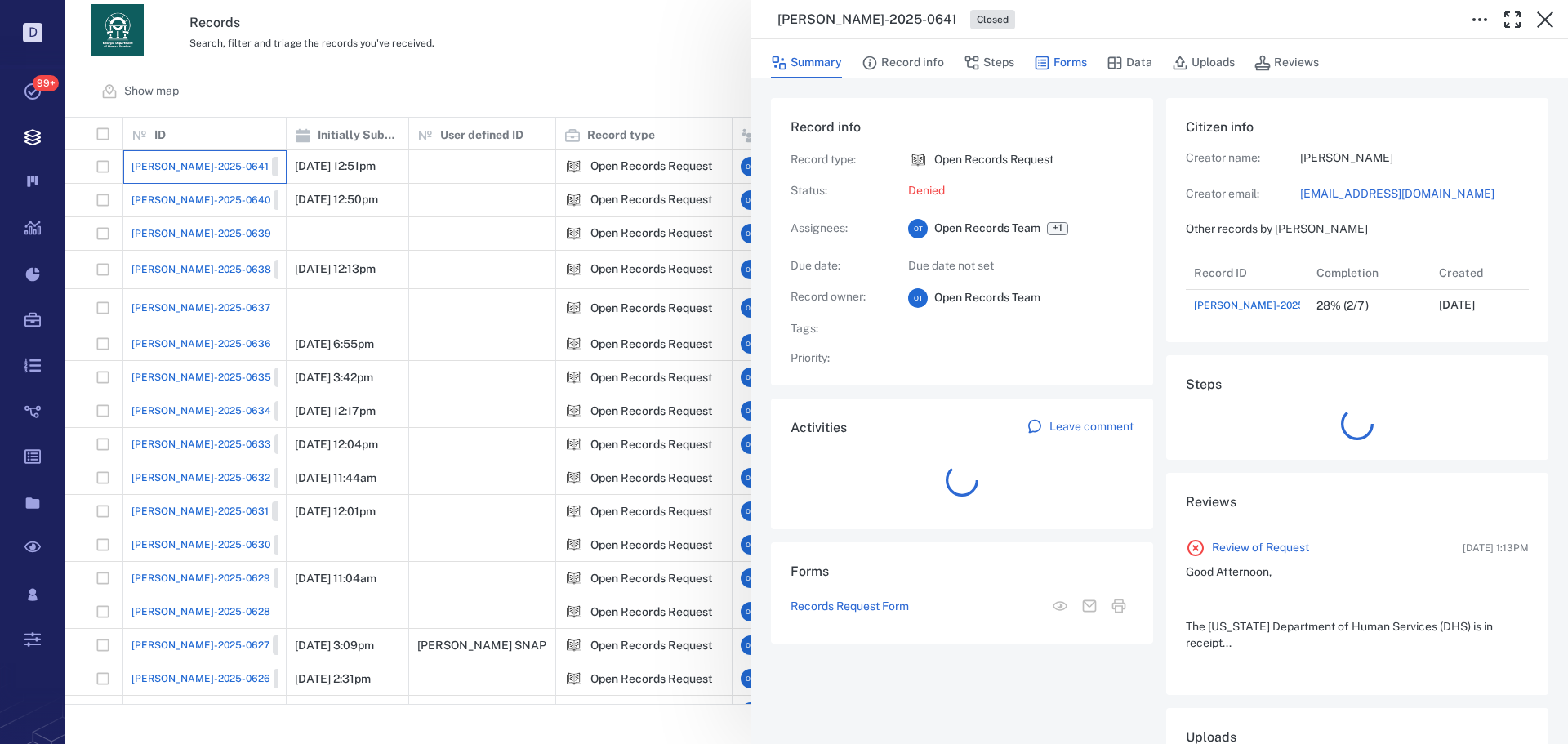
scroll to position [65, 325]
click at [1071, 66] on button "Forms" at bounding box center [1061, 63] width 53 height 31
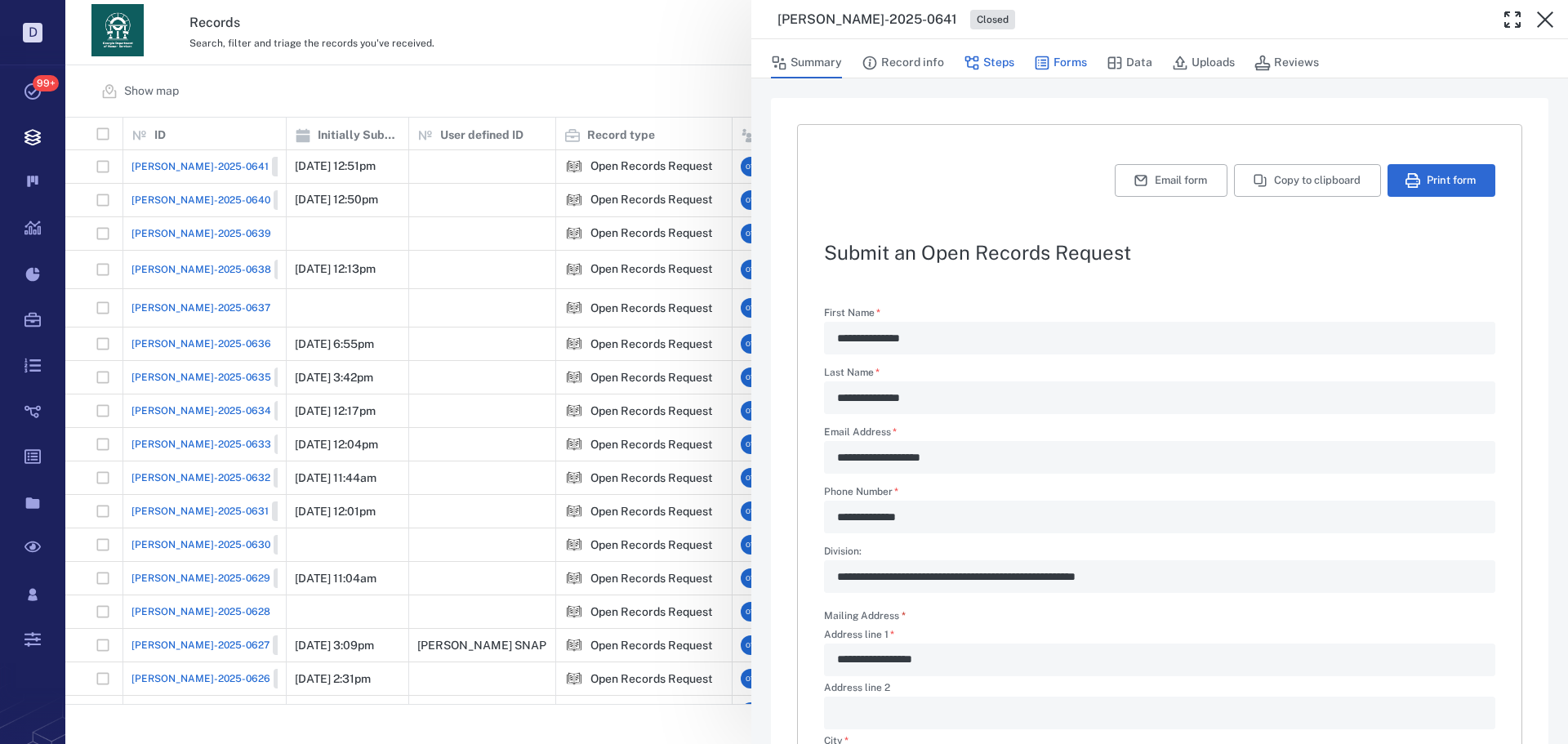
type textarea "*"
click at [969, 56] on icon "button" at bounding box center [971, 62] width 17 height 17
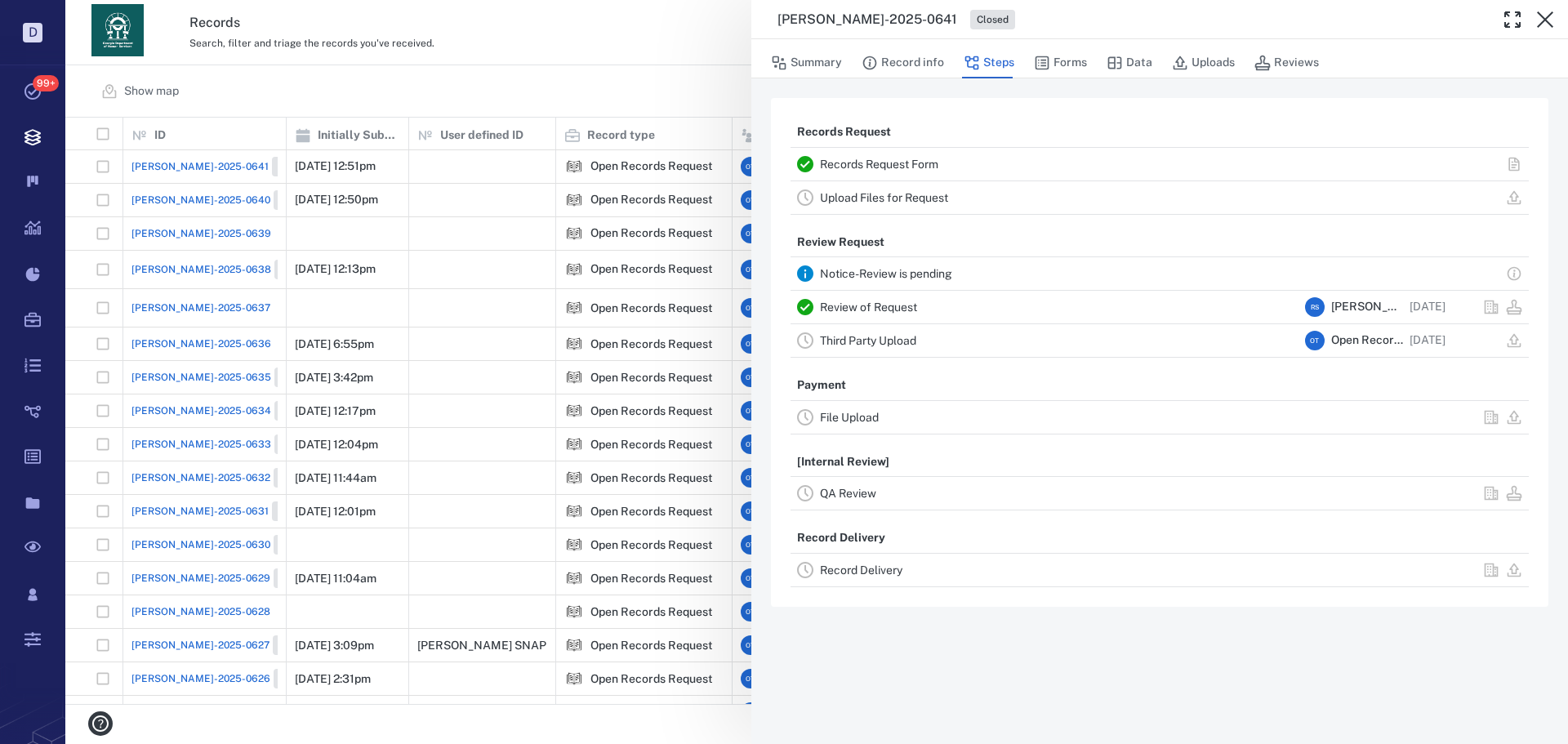
click at [873, 306] on link "Review of Request" at bounding box center [869, 306] width 97 height 13
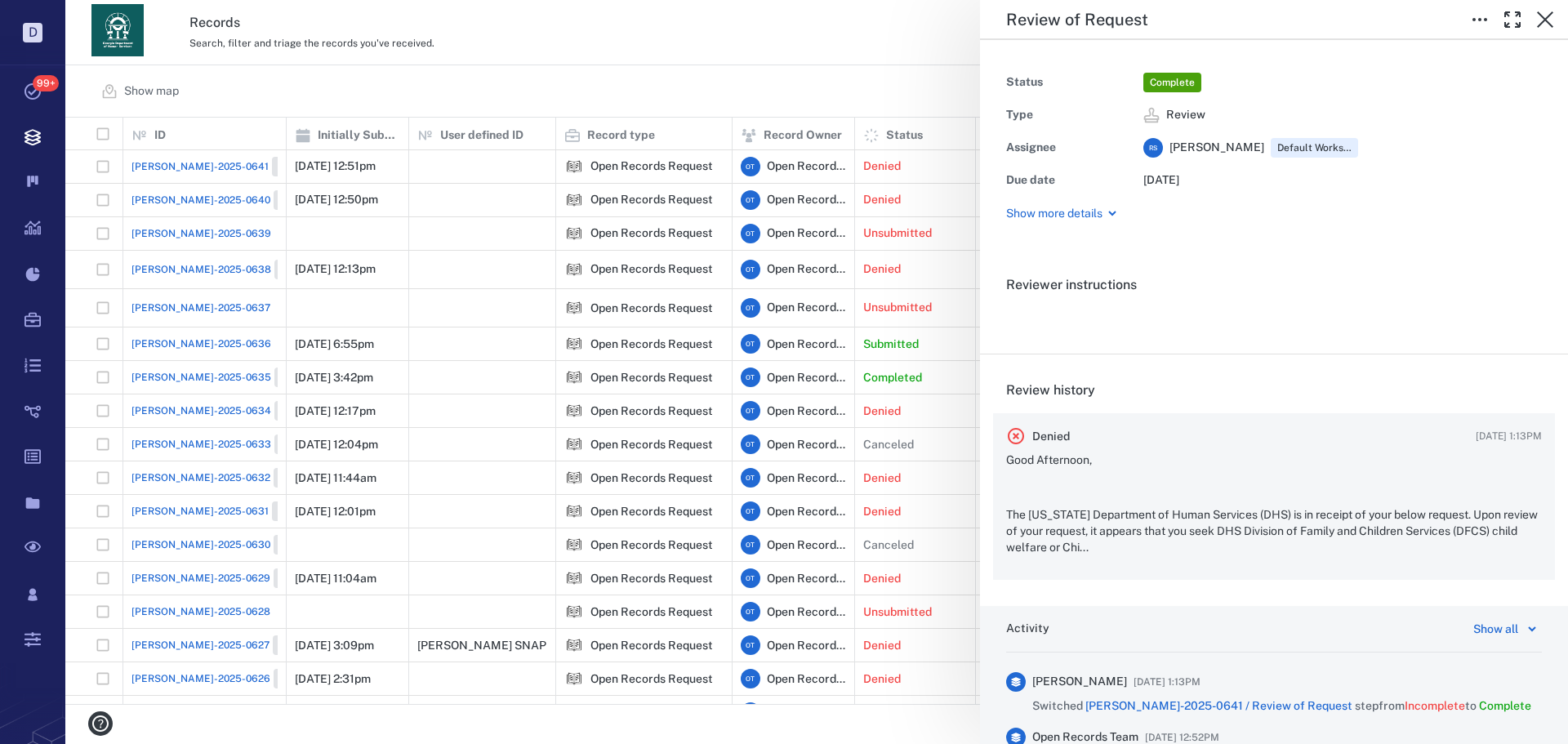
click at [1203, 473] on div "Good Afternoon, The [US_STATE] Department of Human Services (DHS) is in receipt…" at bounding box center [1273, 504] width 536 height 103
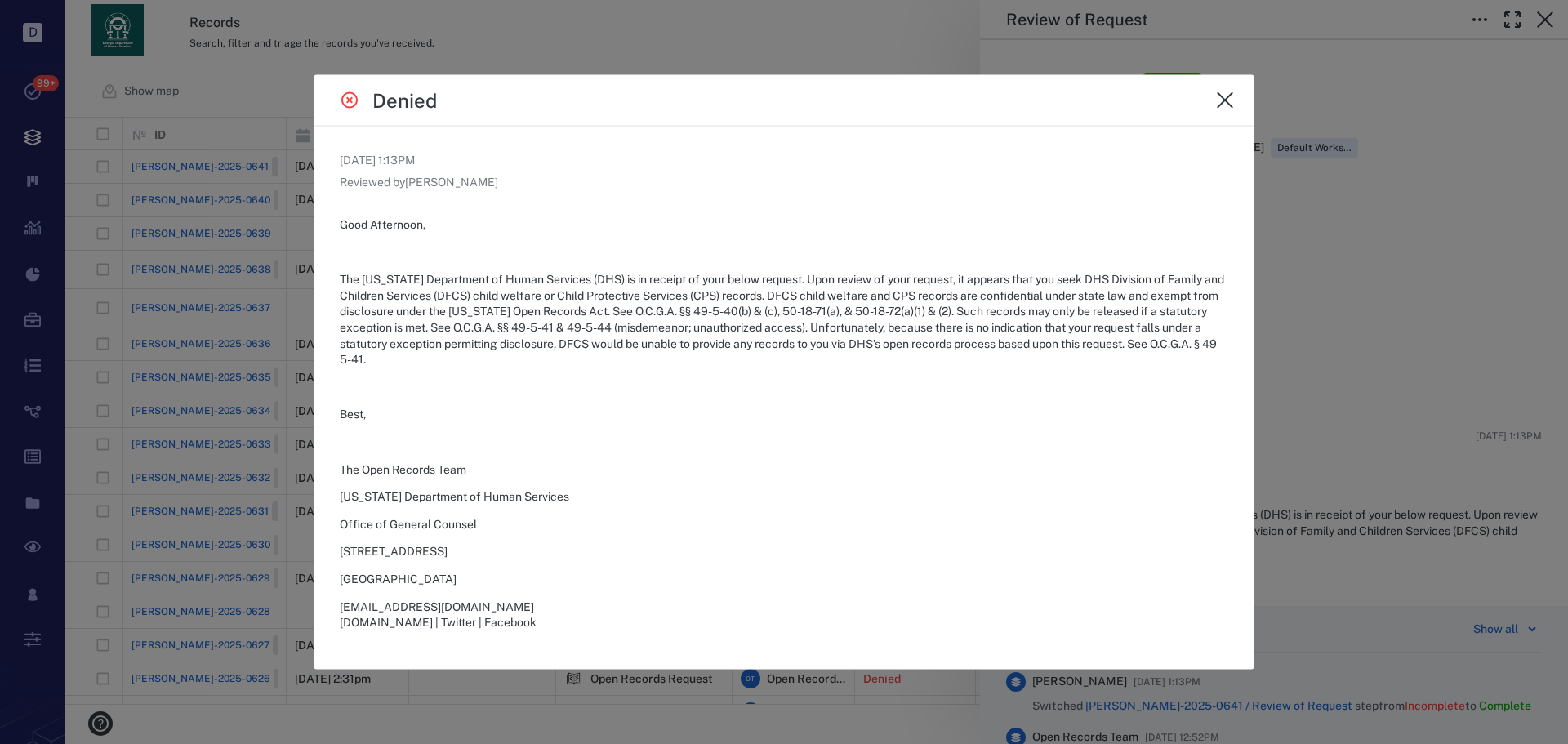
click at [1221, 108] on icon "close" at bounding box center [1225, 99] width 19 height 19
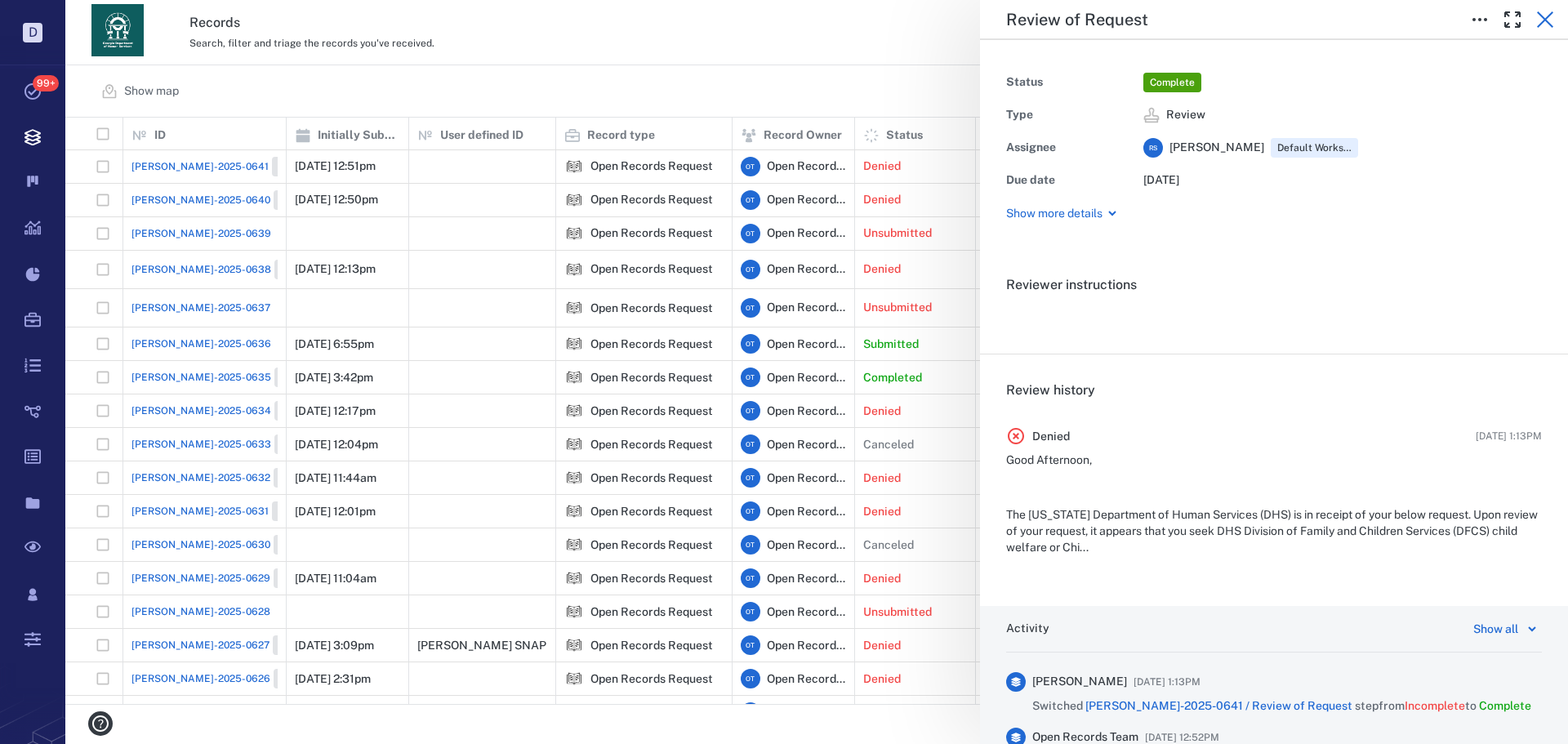
click at [1545, 13] on icon "button" at bounding box center [1546, 19] width 19 height 19
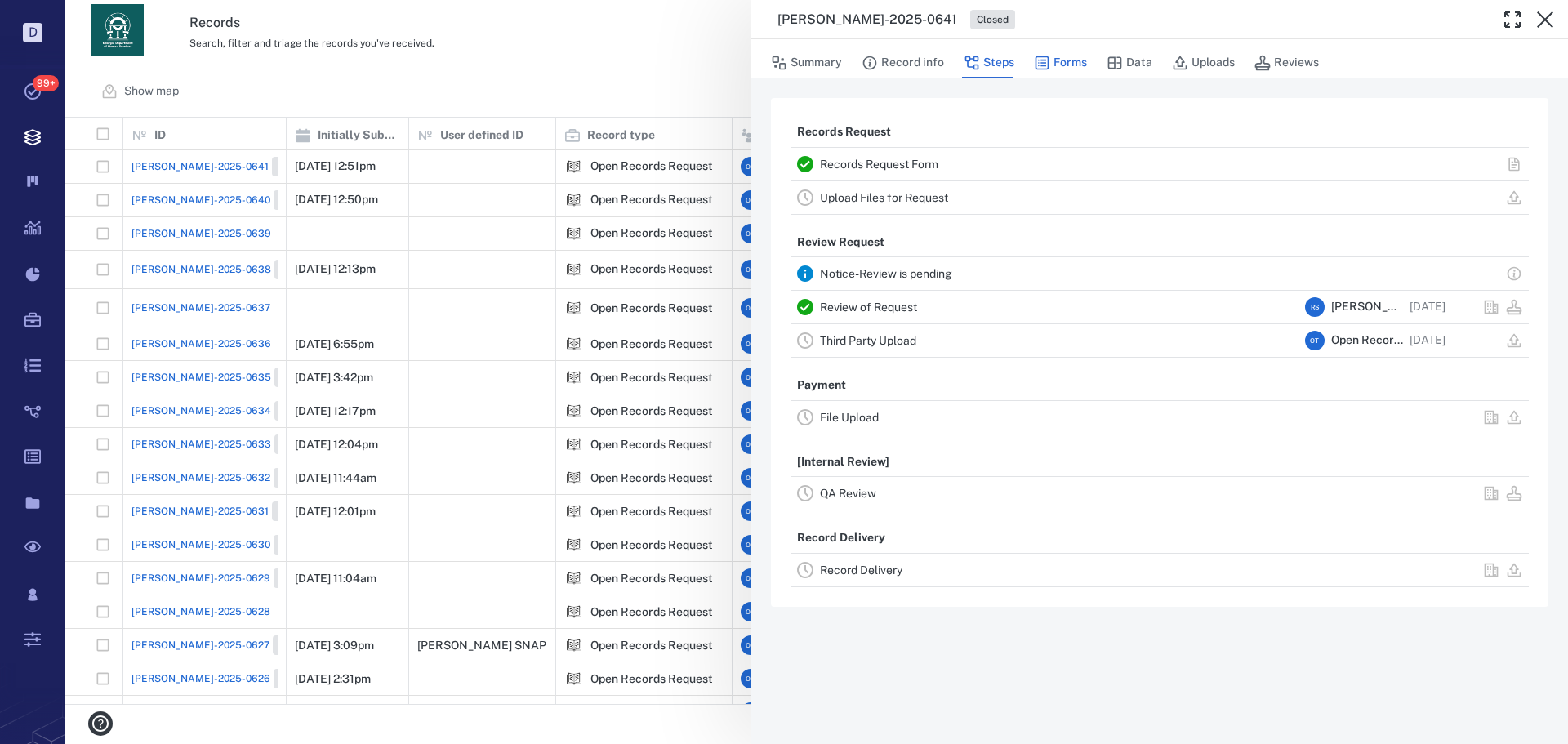
click at [1058, 54] on button "Forms" at bounding box center [1061, 63] width 53 height 31
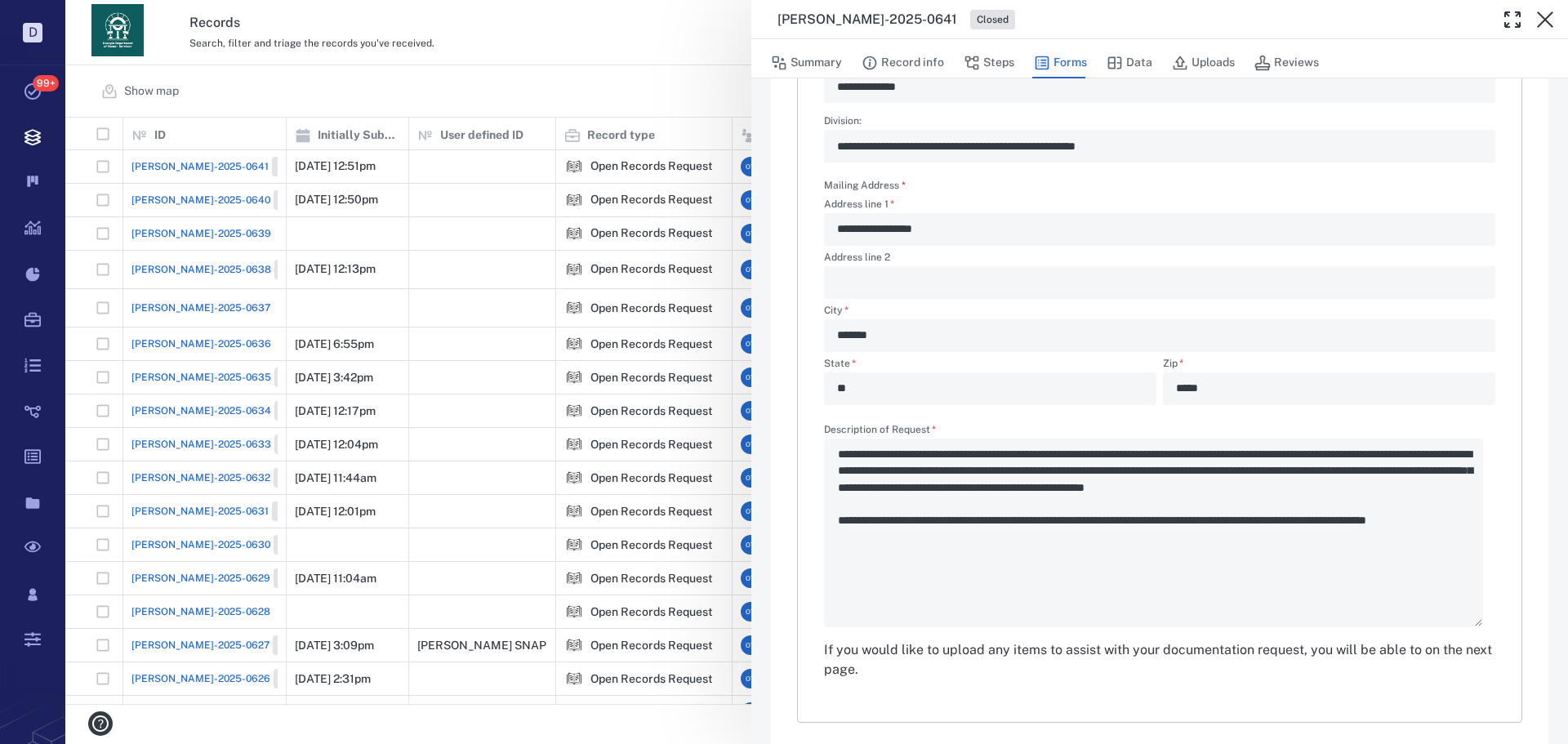
scroll to position [455, 0]
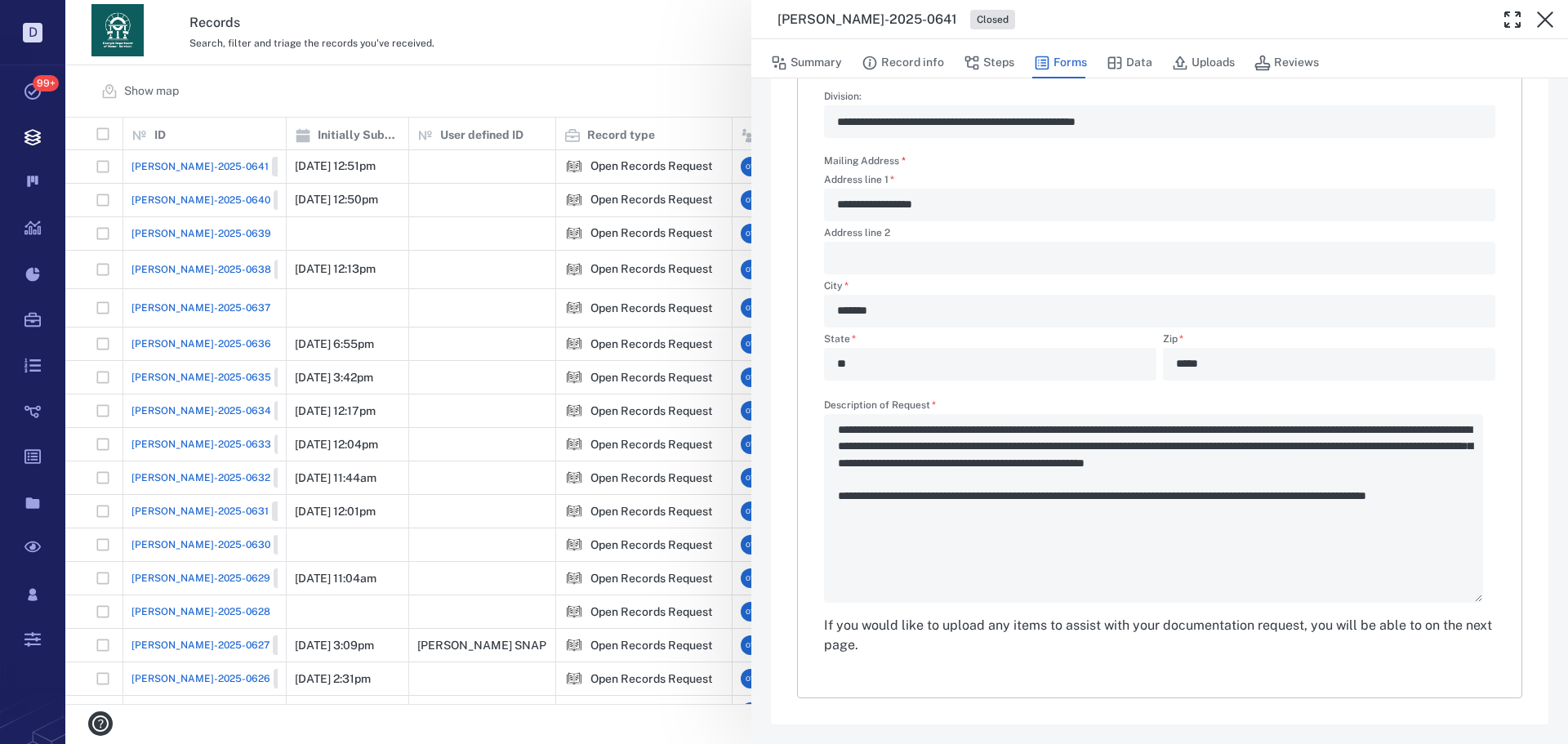
click at [887, 41] on div "Summary Record info Steps Forms Data Uploads Reviews" at bounding box center [1160, 58] width 817 height 39
click at [890, 52] on button "Record info" at bounding box center [902, 63] width 83 height 31
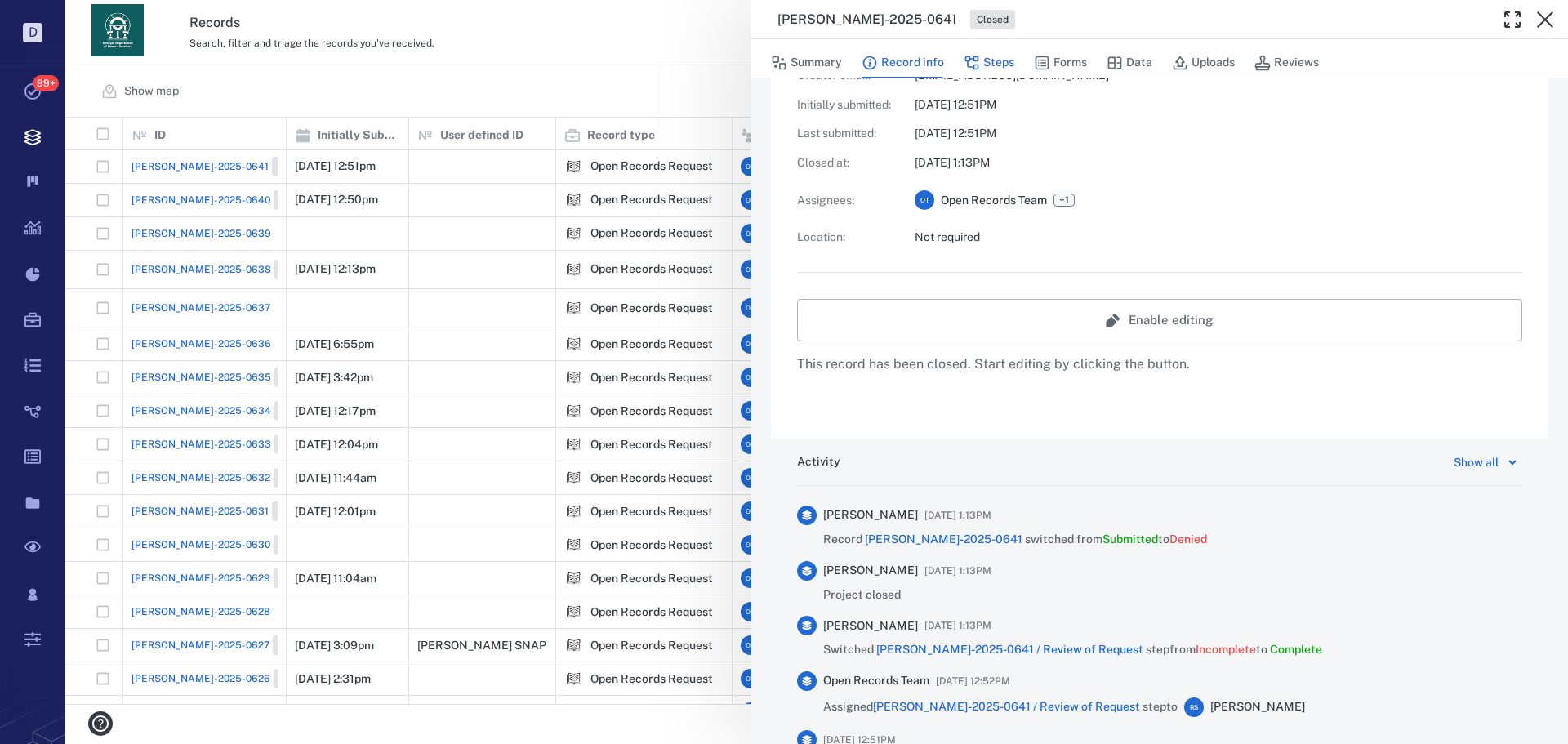
click at [978, 61] on icon "button" at bounding box center [971, 62] width 17 height 17
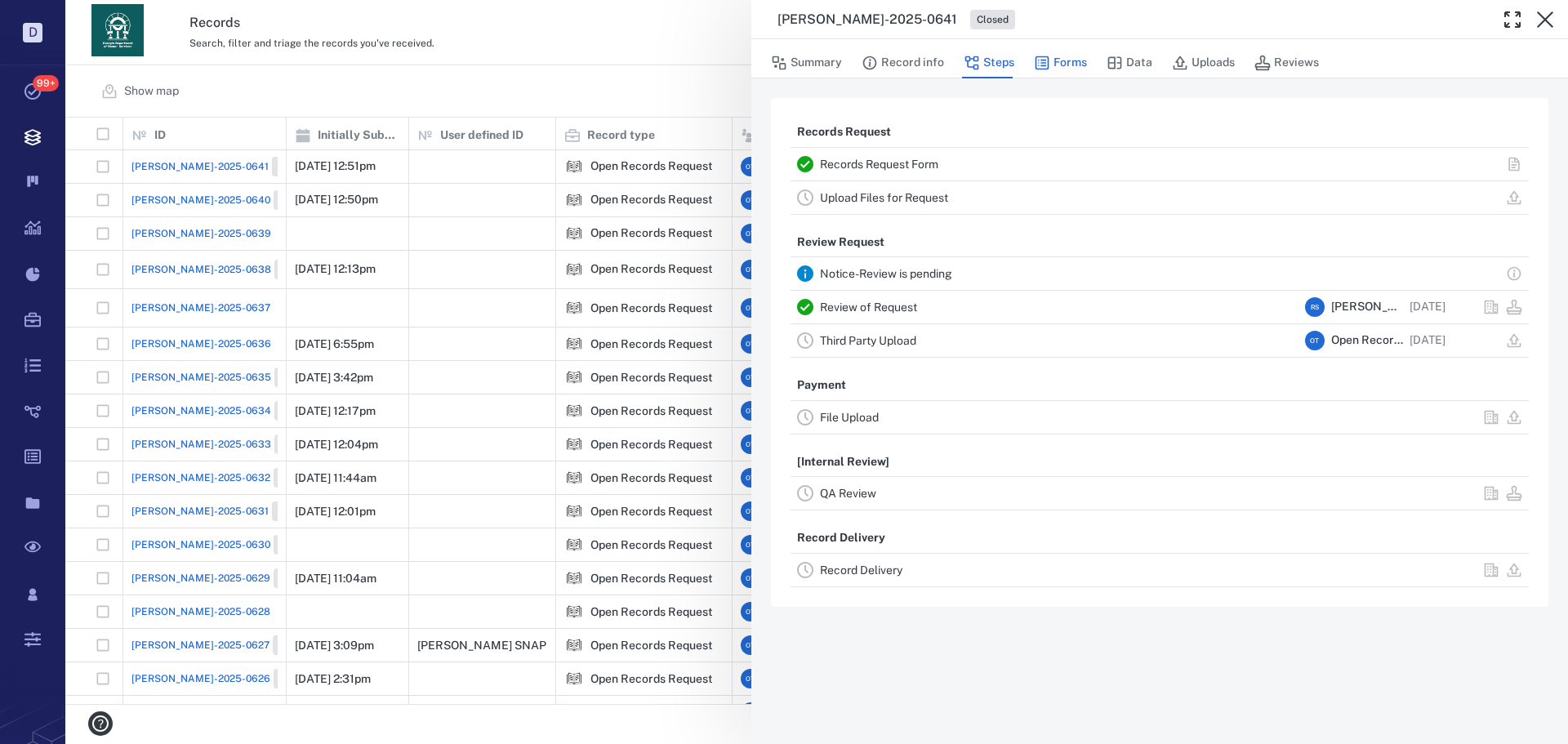
click at [1047, 65] on icon "button" at bounding box center [1042, 63] width 14 height 14
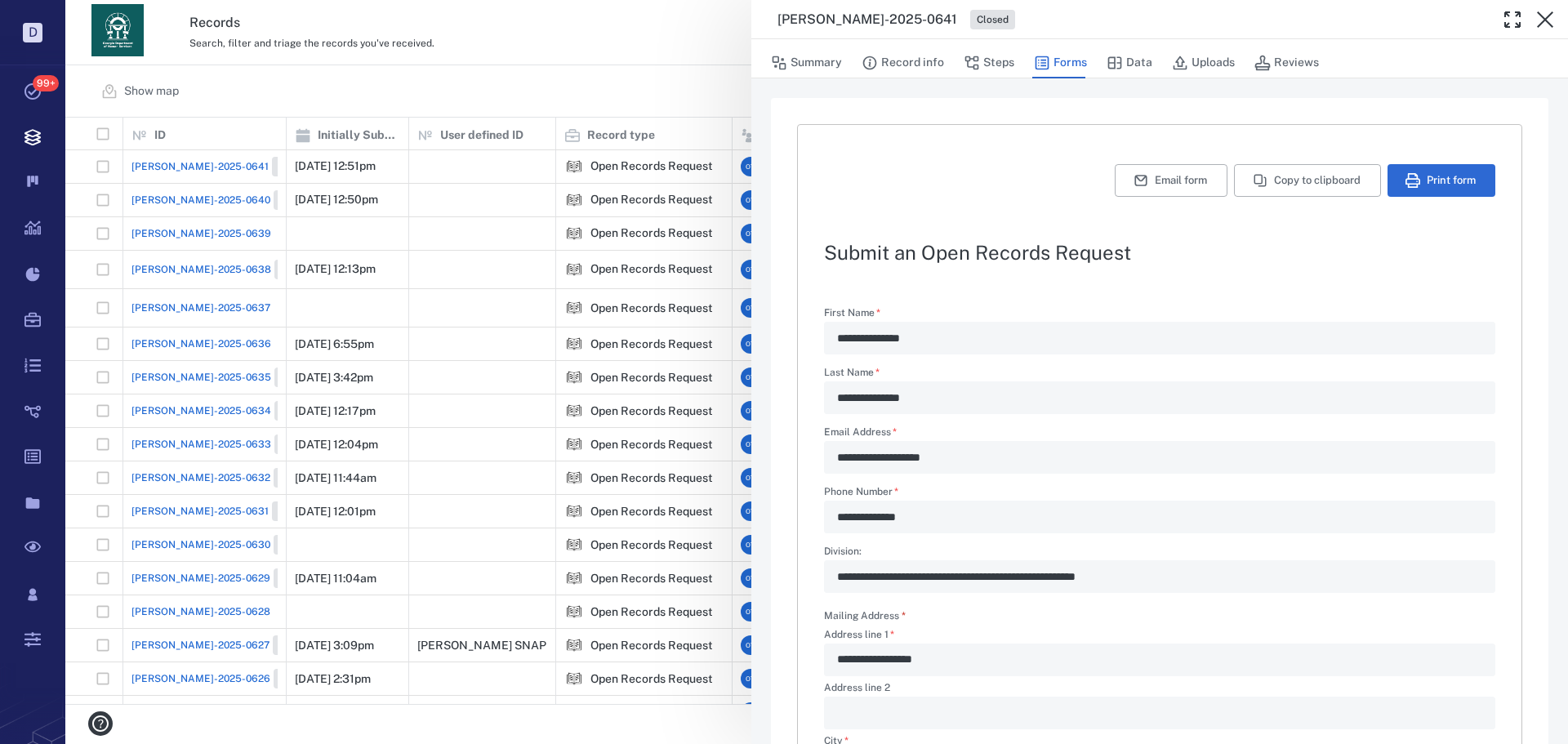
type textarea "*"
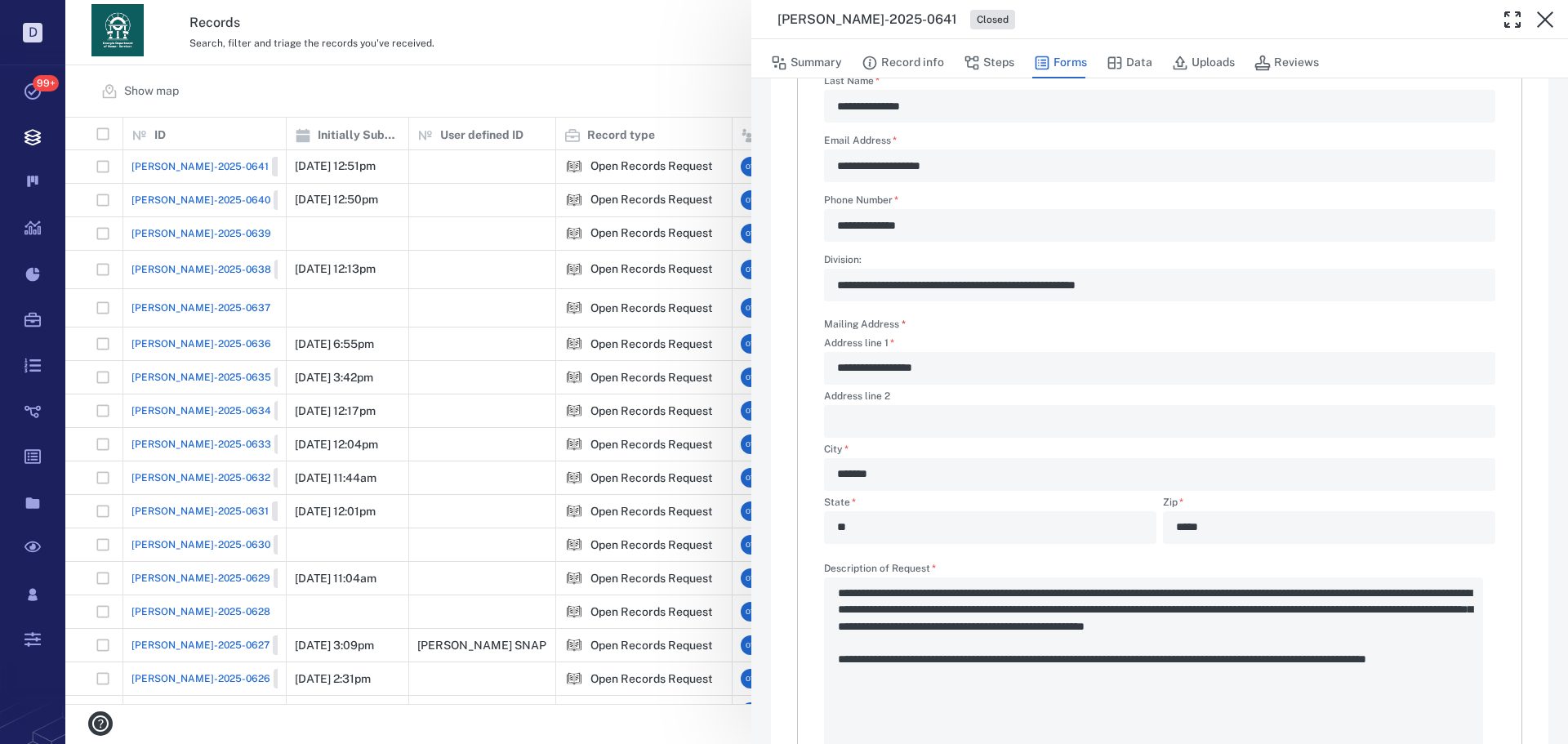
scroll to position [373, 0]
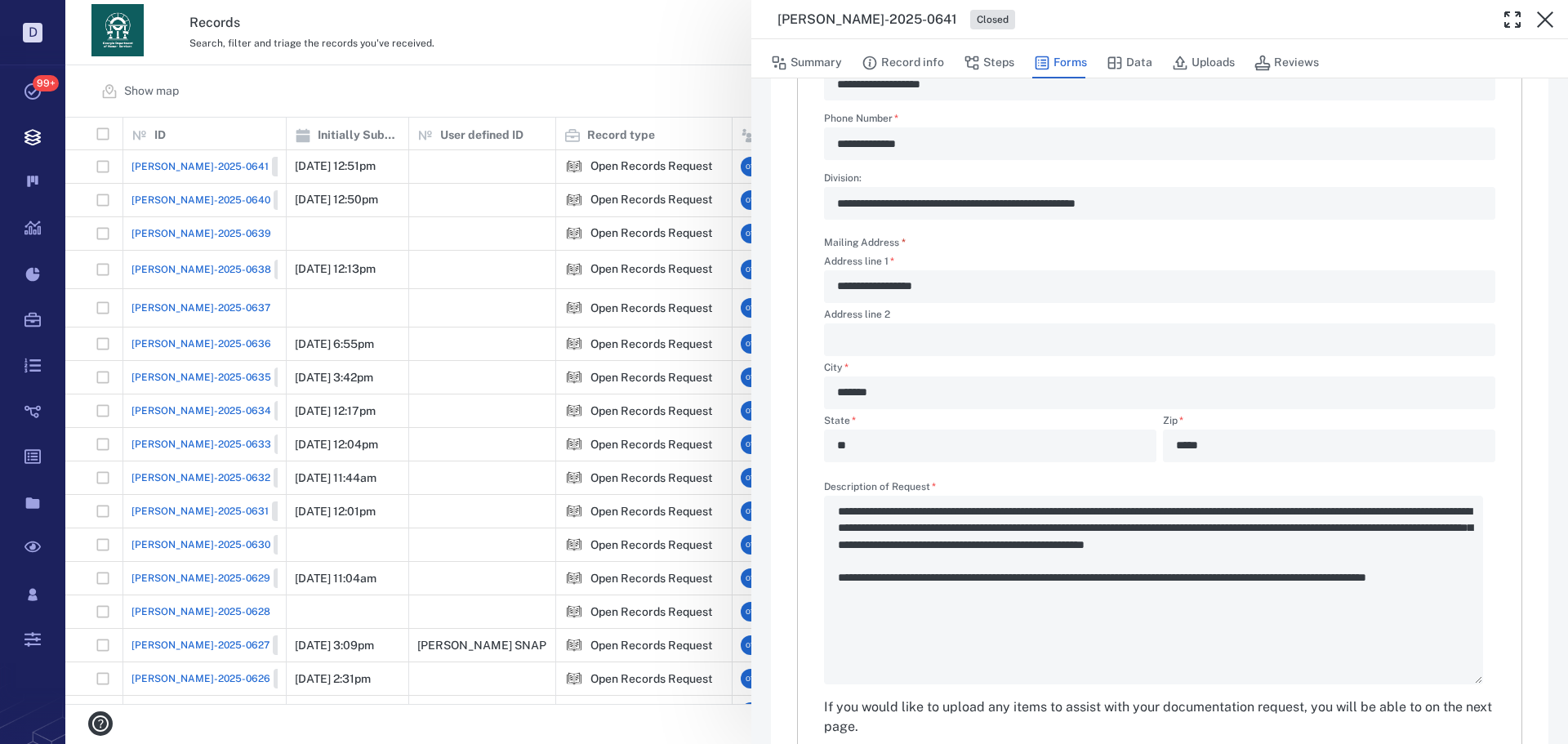
drag, startPoint x: 998, startPoint y: 70, endPoint x: 989, endPoint y: 105, distance: 36.1
click at [998, 70] on button "Steps" at bounding box center [989, 63] width 51 height 31
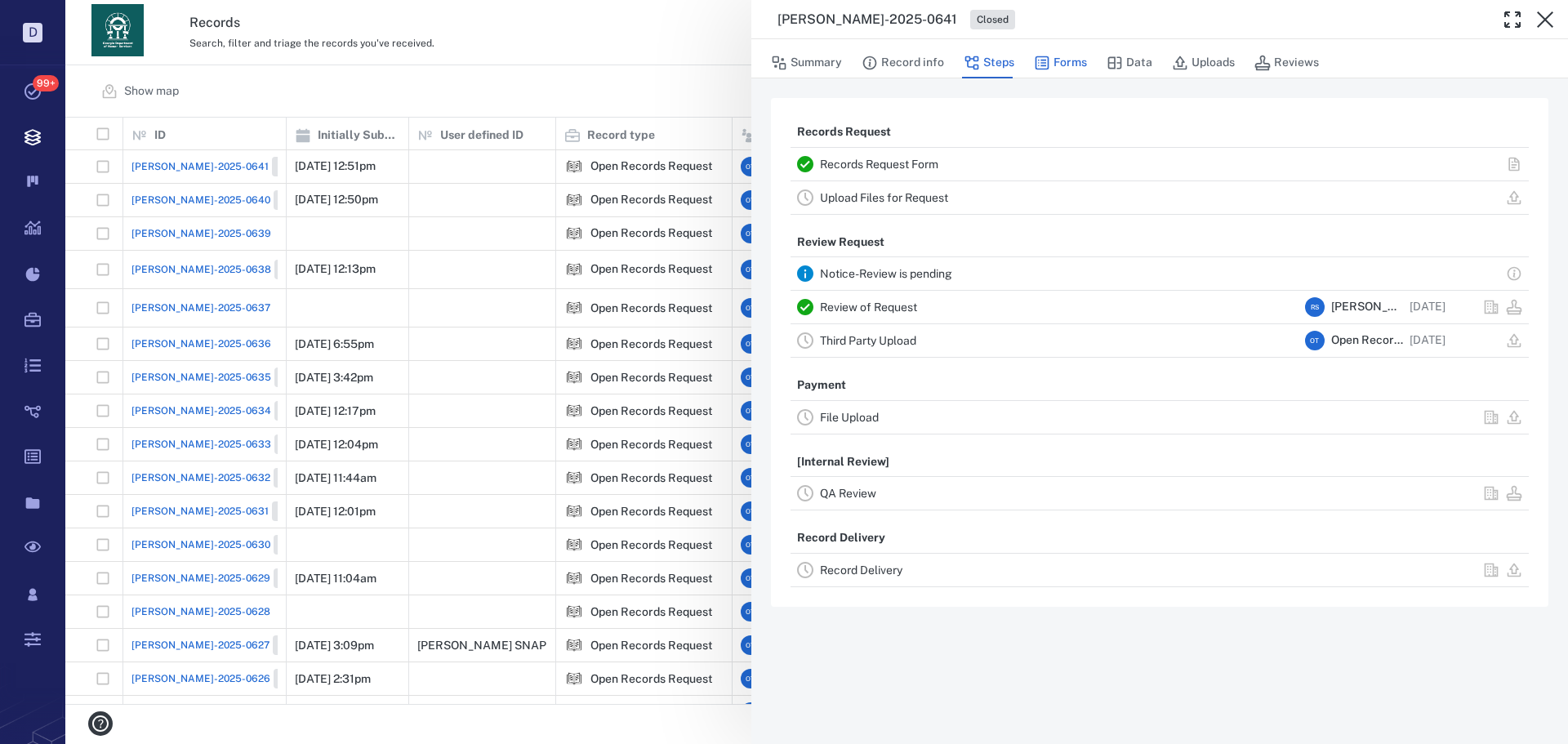
click at [1052, 74] on button "Forms" at bounding box center [1061, 63] width 53 height 31
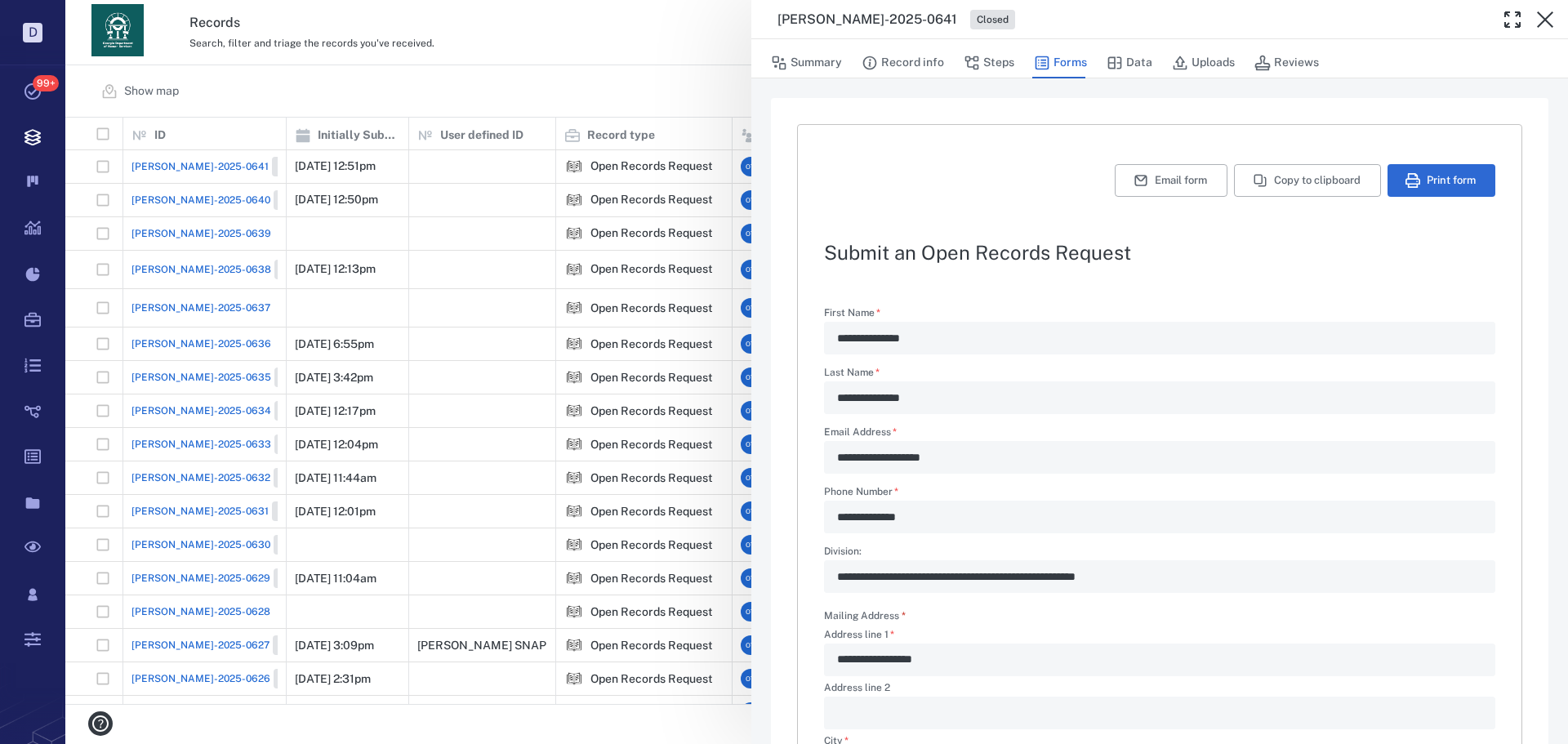
type textarea "*"
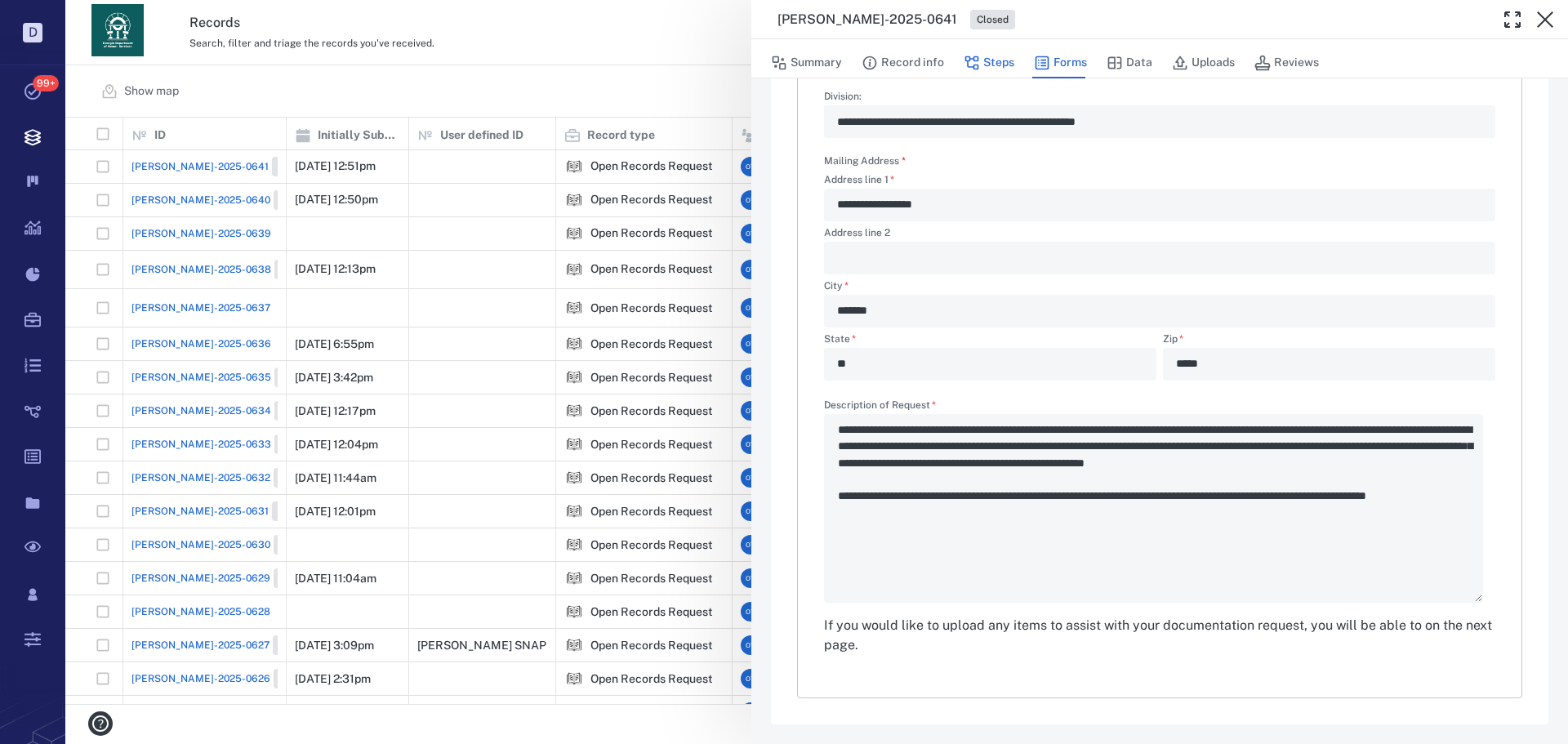
click at [996, 71] on button "Steps" at bounding box center [989, 63] width 51 height 31
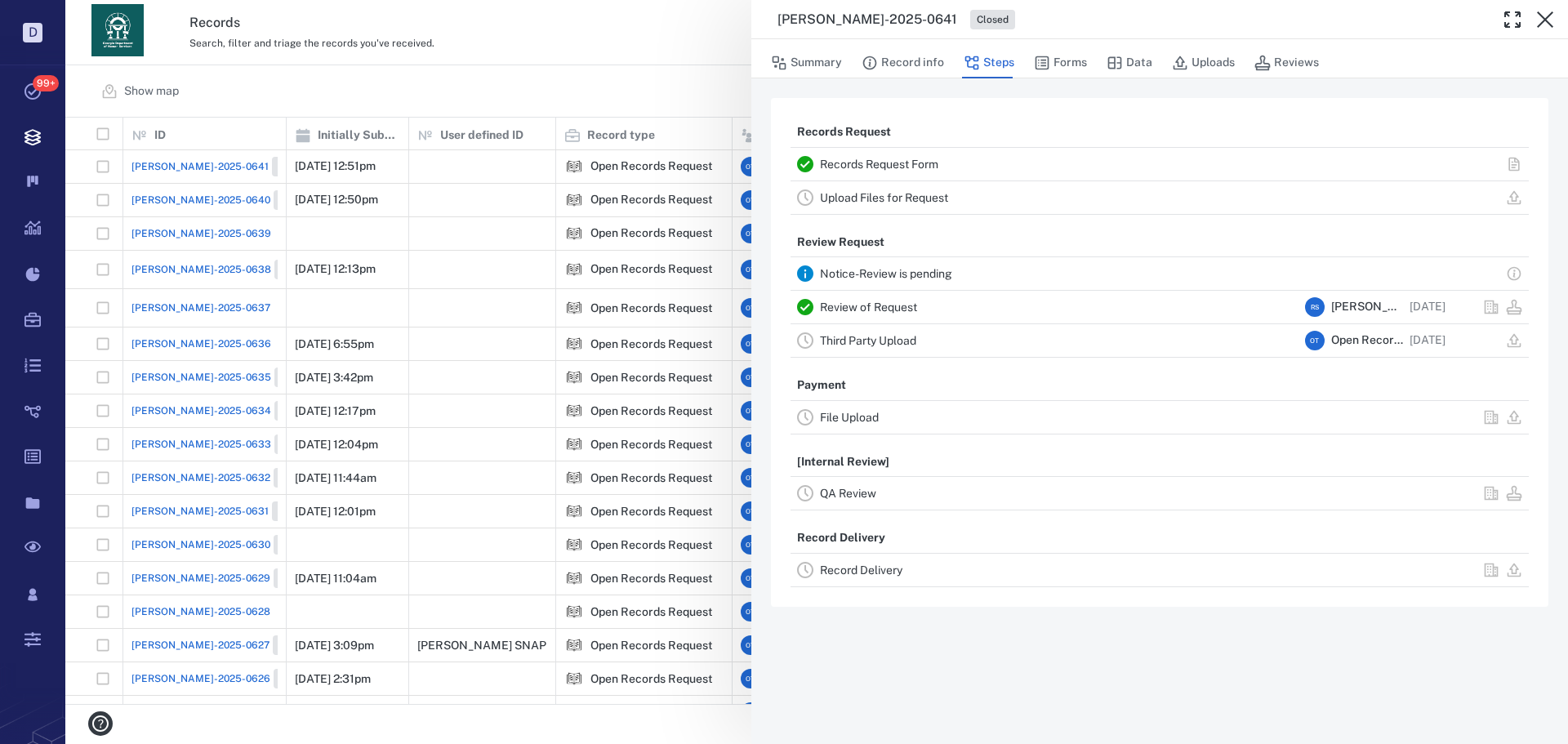
click at [854, 300] on div "Review of Request" at bounding box center [1060, 307] width 478 height 19
click at [864, 315] on div "Review of Request R S [PERSON_NAME] [DATE]" at bounding box center [1160, 307] width 739 height 33
click at [870, 314] on div "Review of Request" at bounding box center [1060, 307] width 478 height 19
drag, startPoint x: 694, startPoint y: 84, endPoint x: 686, endPoint y: 95, distance: 13.6
click at [694, 84] on div "[PERSON_NAME]-2025-0641 Closed Summary Record info Steps Forms Data Uploads Rev…" at bounding box center [817, 372] width 1503 height 744
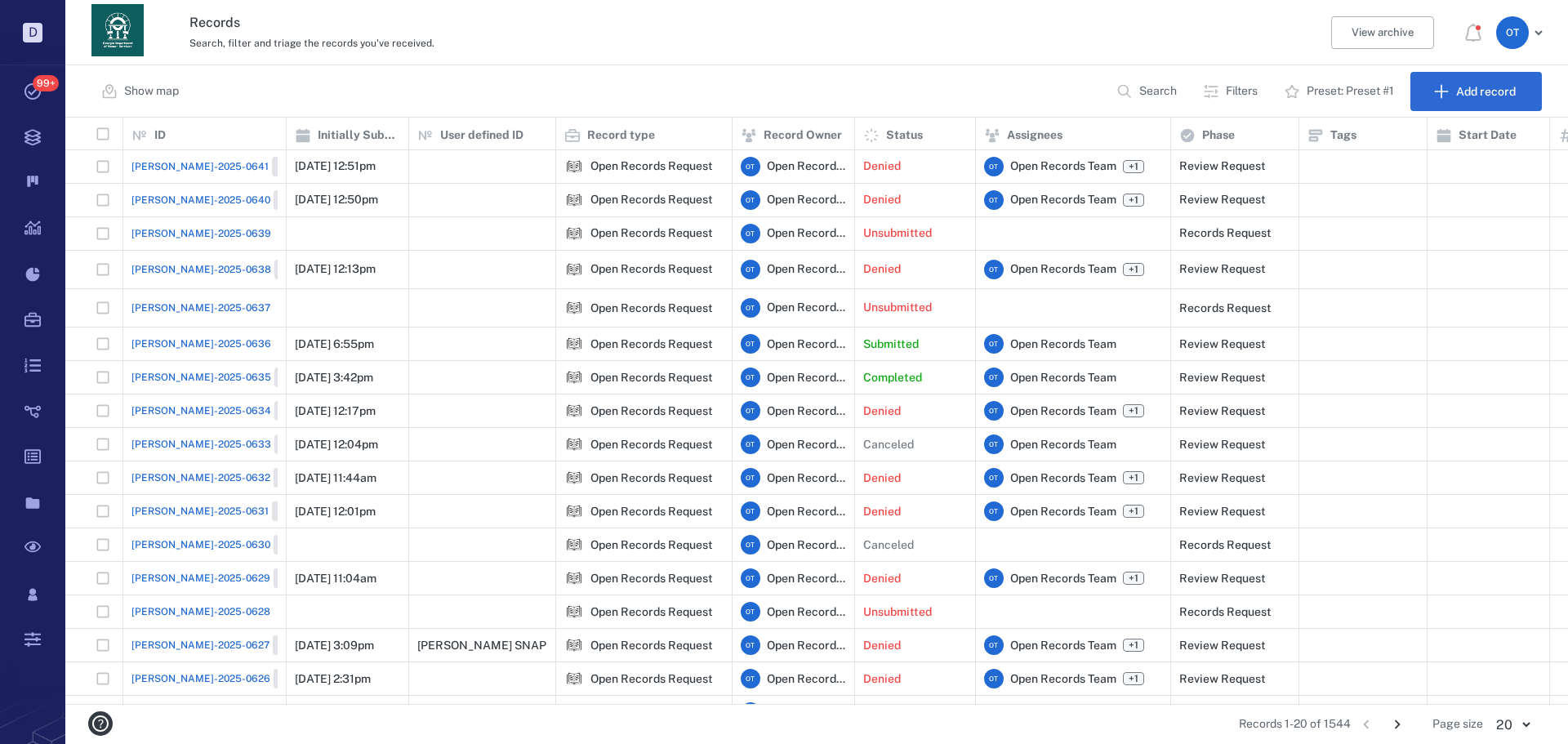
click at [616, 101] on div "Show map Search Filters Preset: Preset #1 Add record" at bounding box center [817, 91] width 1503 height 53
